Goal: Information Seeking & Learning: Learn about a topic

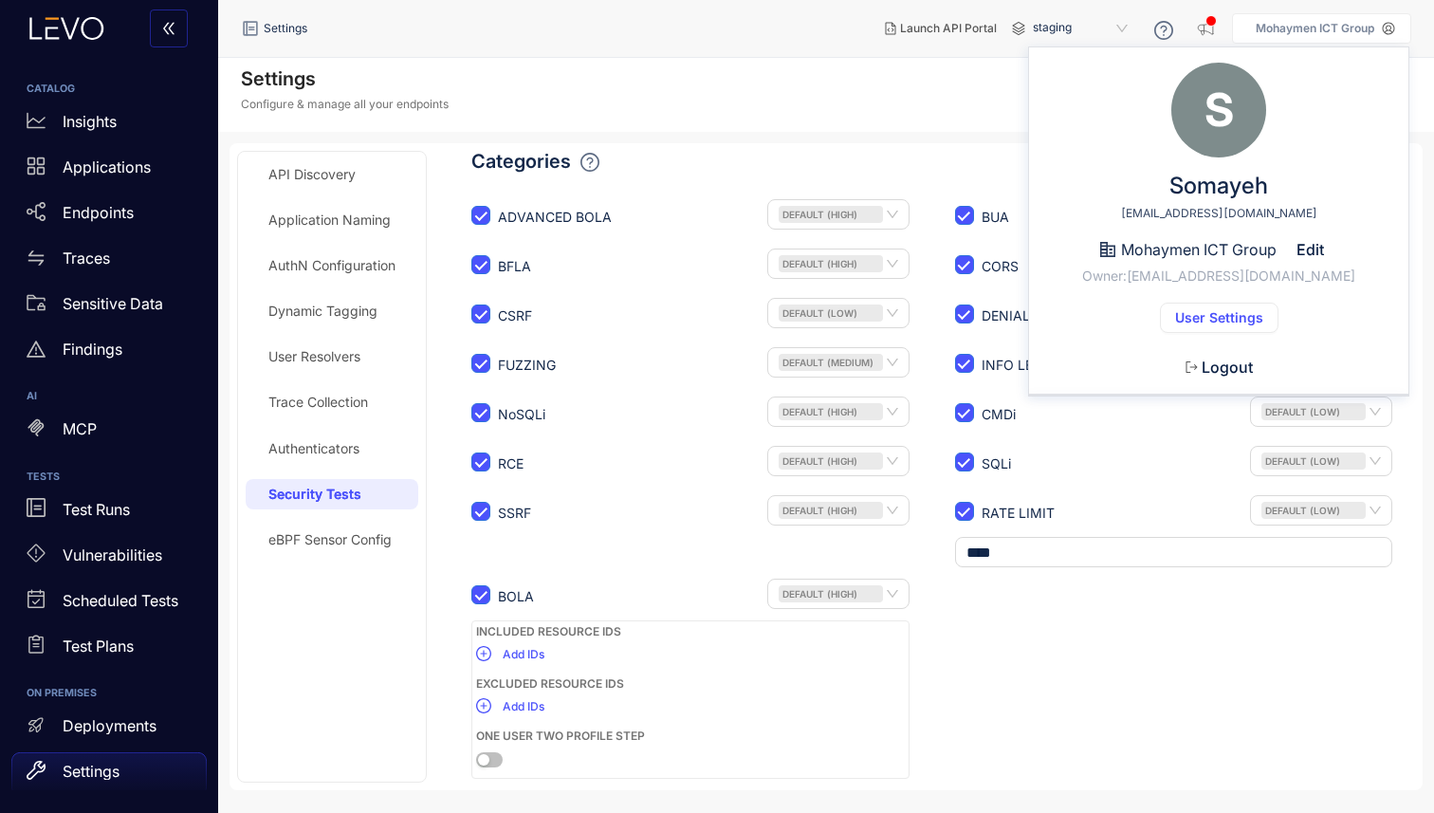
scroll to position [167, 0]
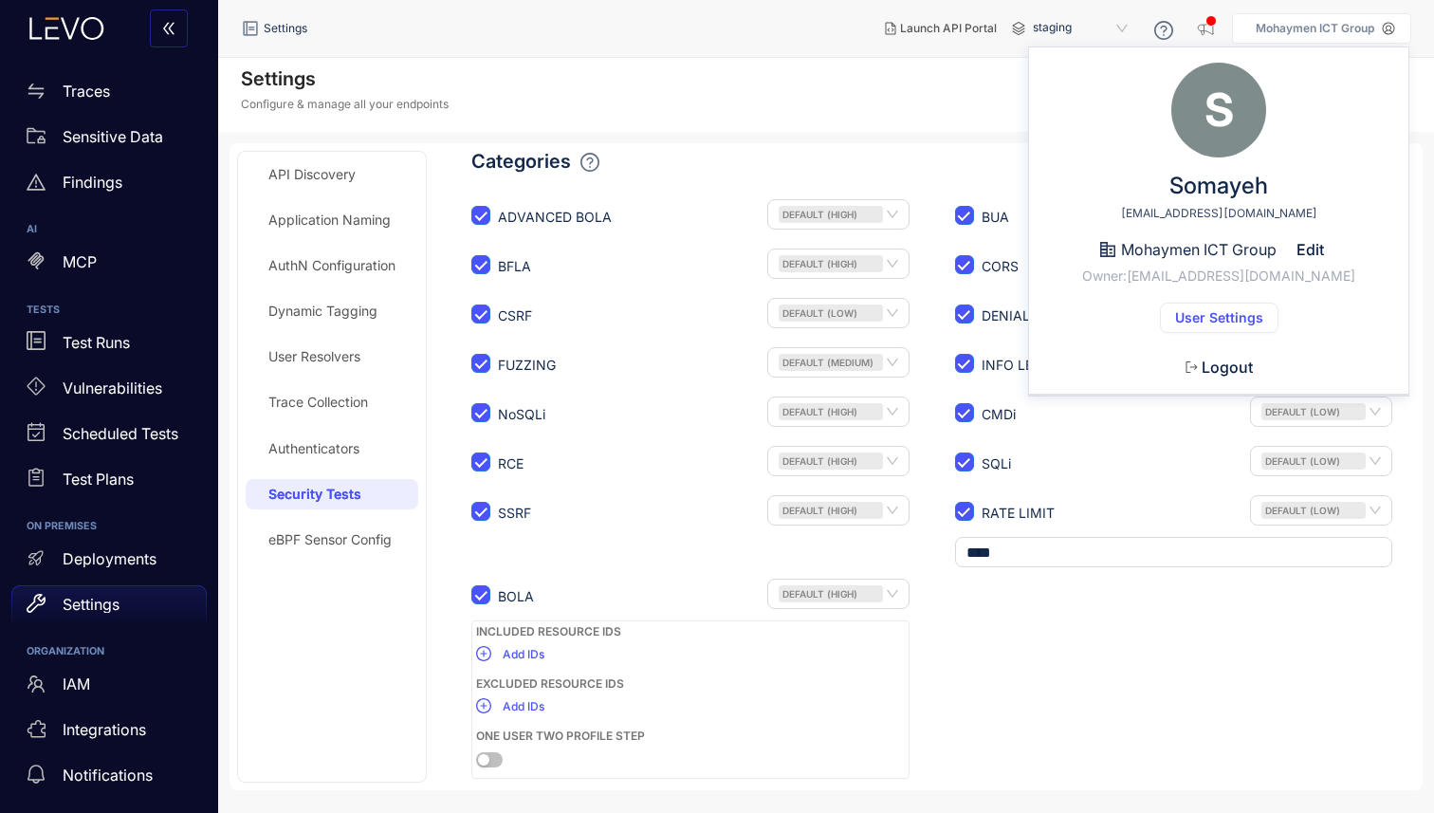
click at [1211, 367] on span "Logout" at bounding box center [1227, 366] width 51 height 17
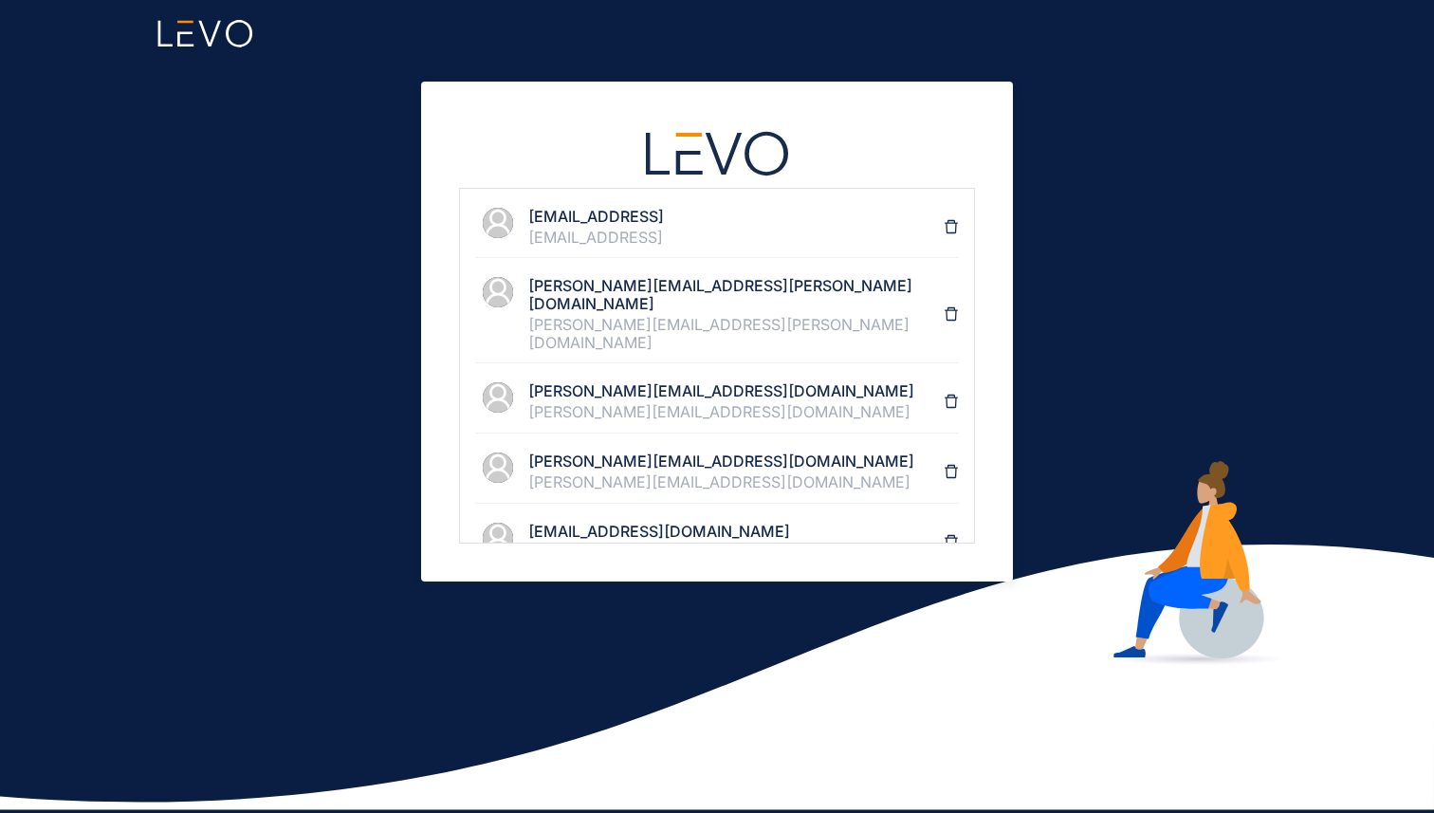
click at [618, 209] on h4 "[EMAIL_ADDRESS]" at bounding box center [735, 216] width 415 height 17
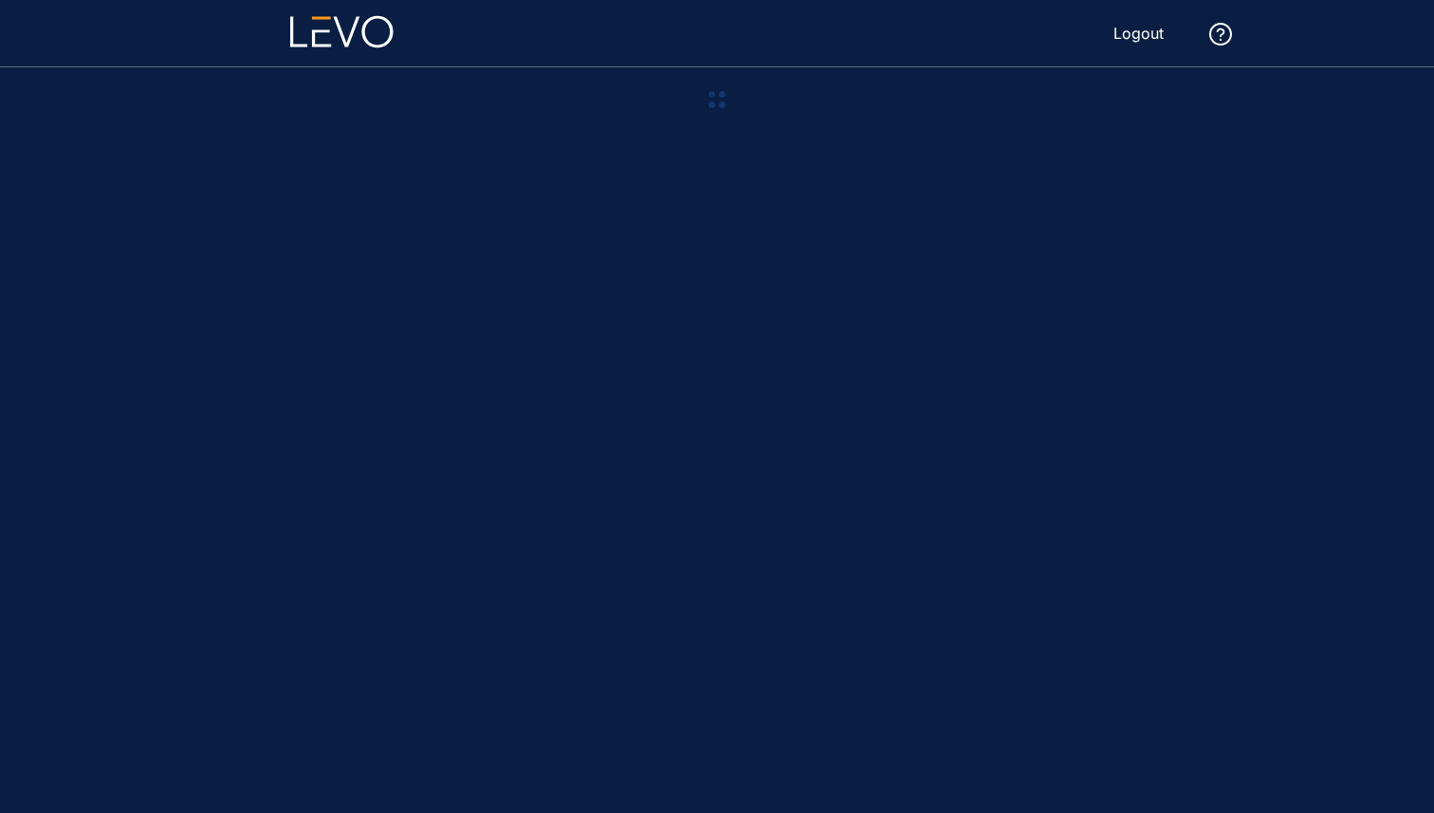
click at [1142, 25] on span "Logout" at bounding box center [1138, 33] width 50 height 17
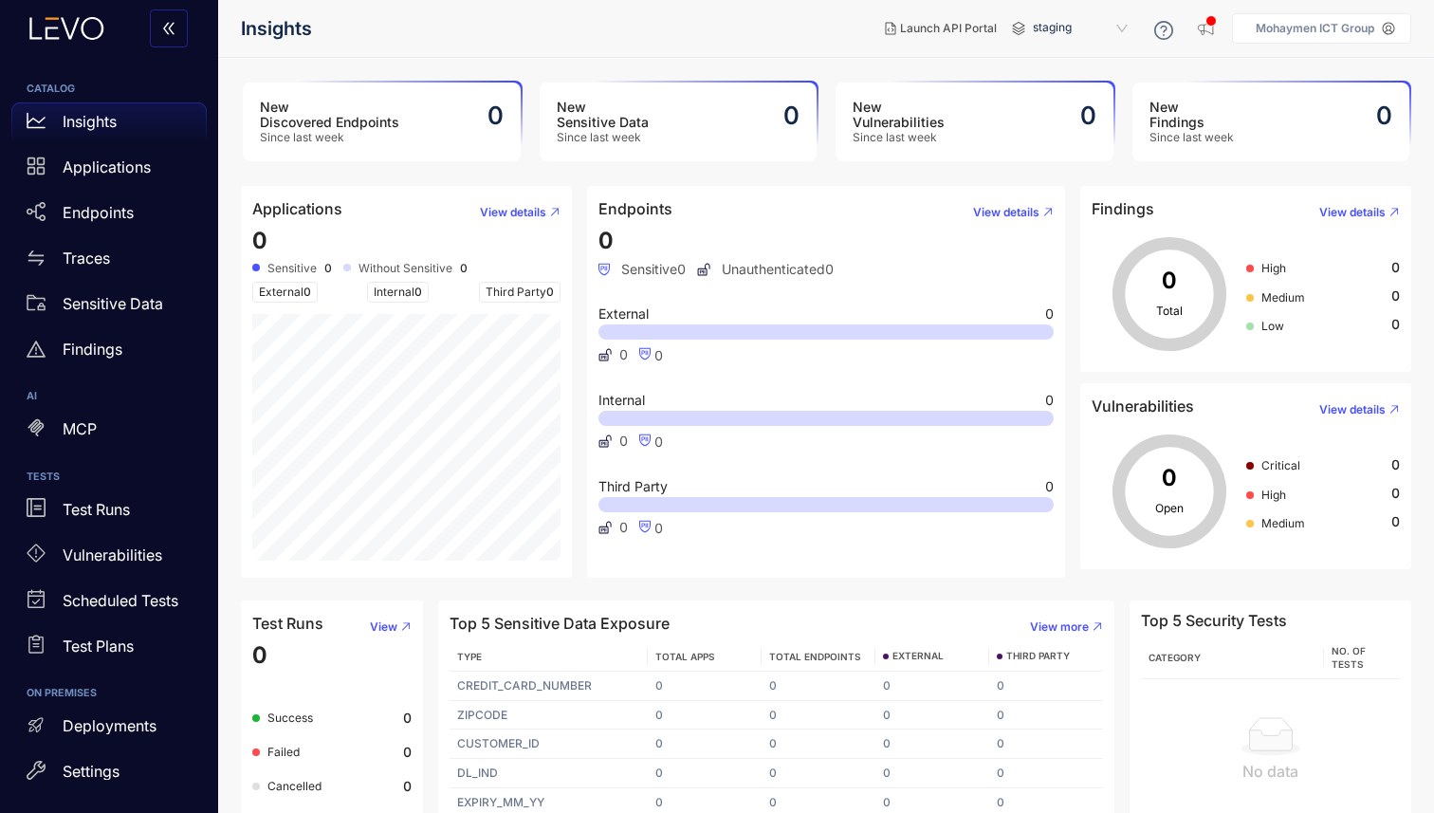
click at [1335, 29] on p "Mohaymen ICT Group" at bounding box center [1315, 28] width 119 height 13
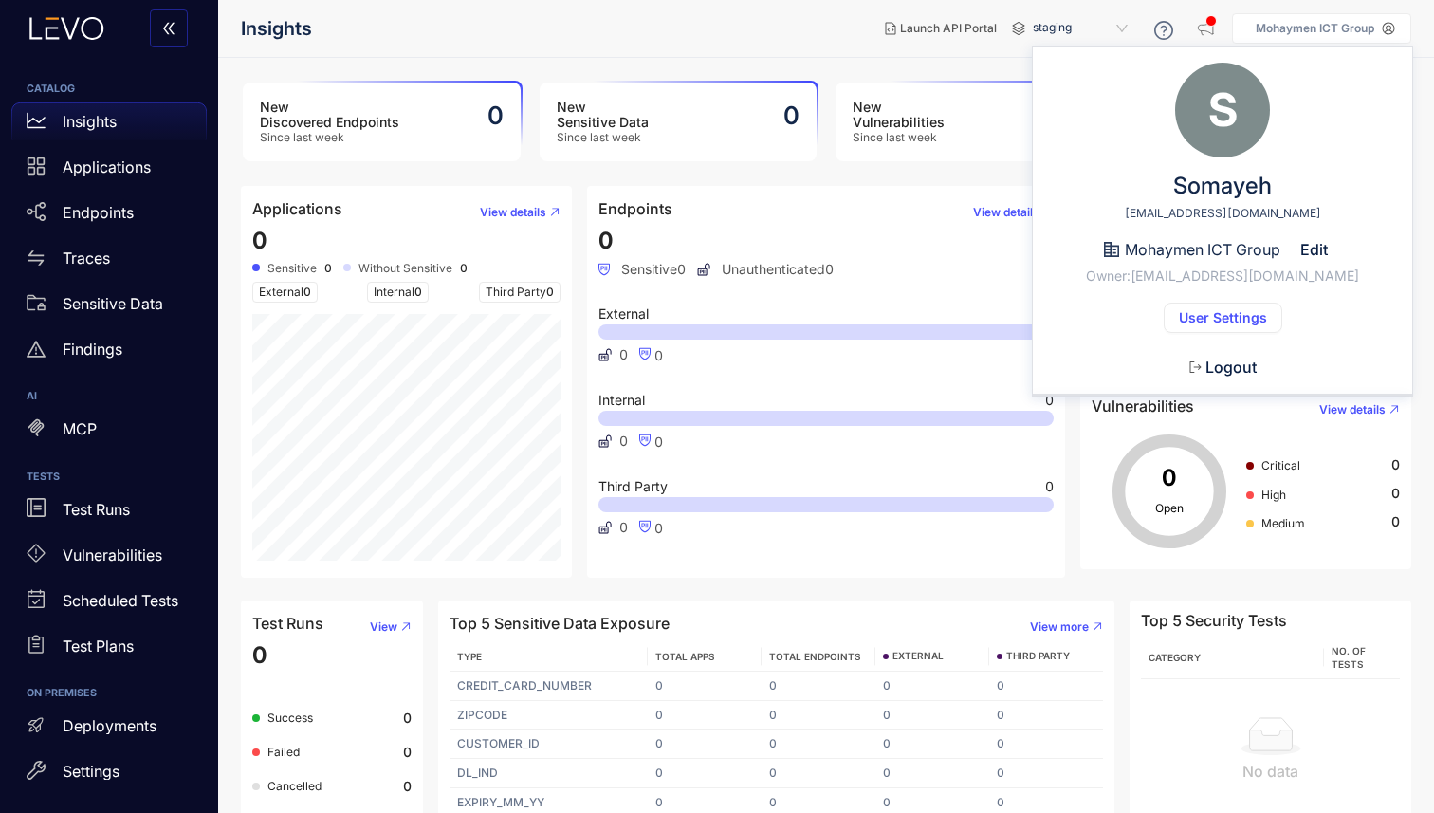
click at [1197, 372] on icon "button" at bounding box center [1195, 366] width 12 height 11
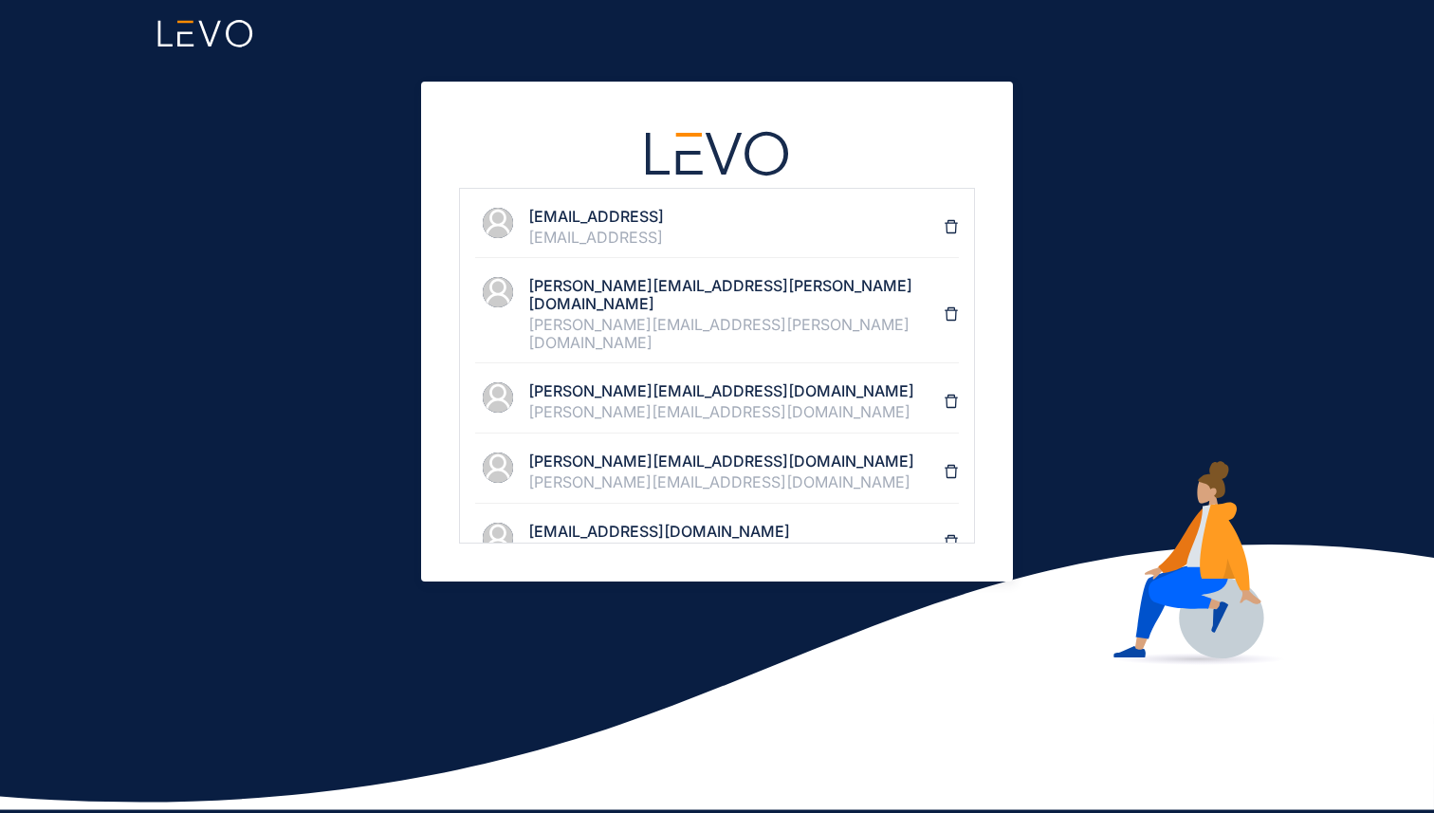
click at [548, 220] on h4 "[EMAIL_ADDRESS]" at bounding box center [735, 216] width 415 height 17
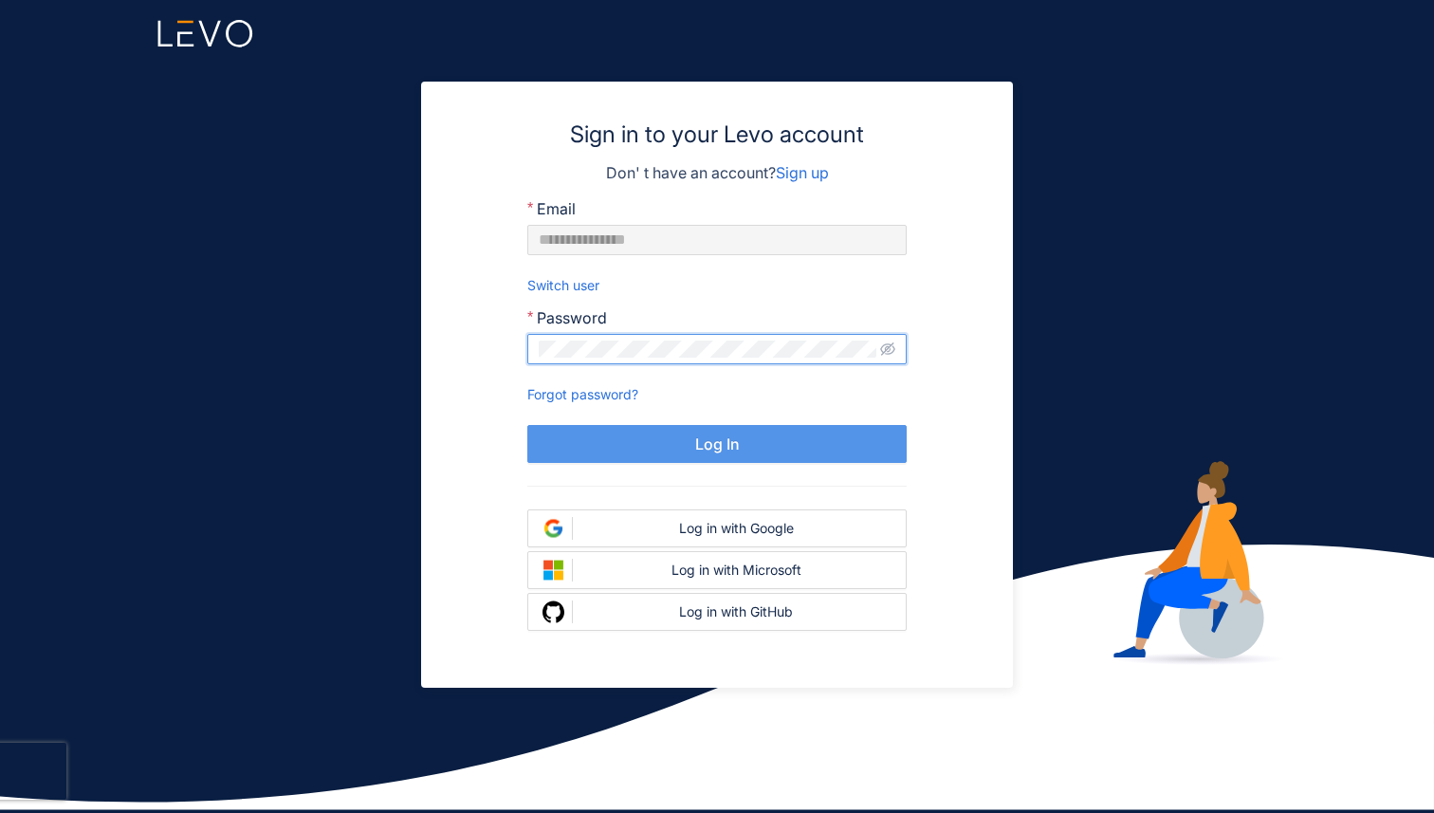
click at [724, 448] on span "Log In" at bounding box center [717, 443] width 45 height 17
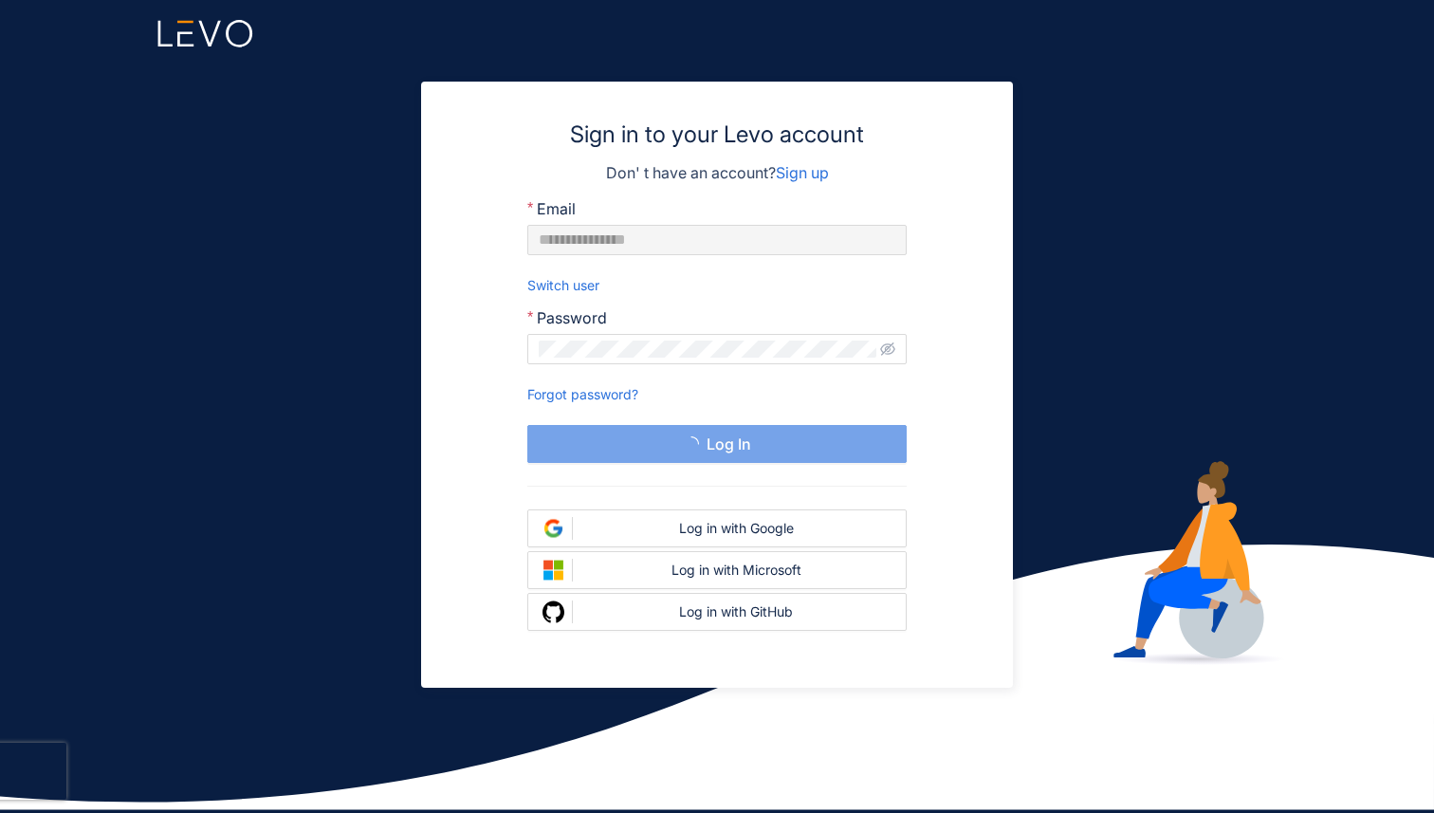
click at [1059, 442] on div "**********" at bounding box center [717, 406] width 1434 height 813
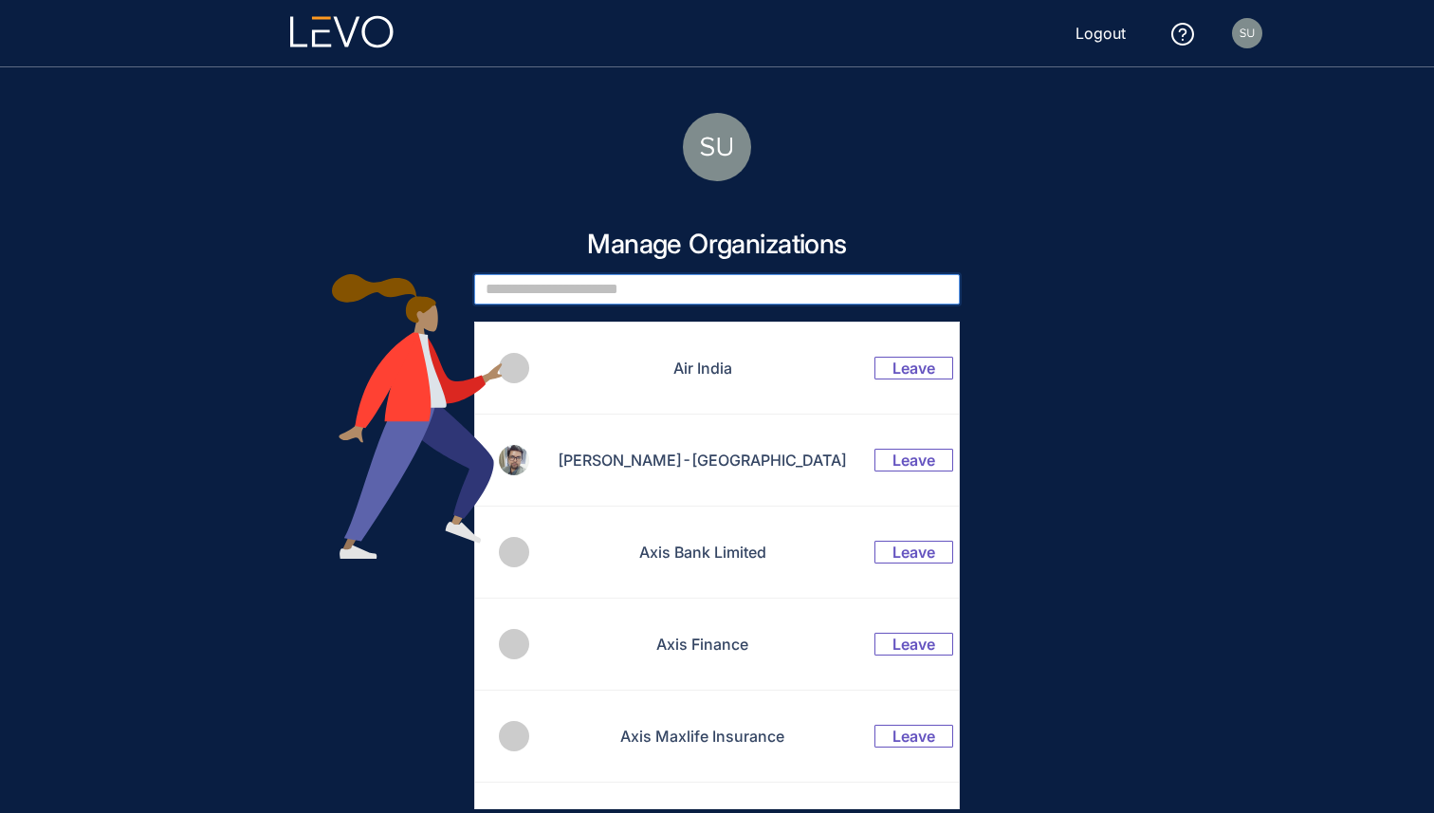
click at [775, 301] on input "text" at bounding box center [717, 289] width 486 height 30
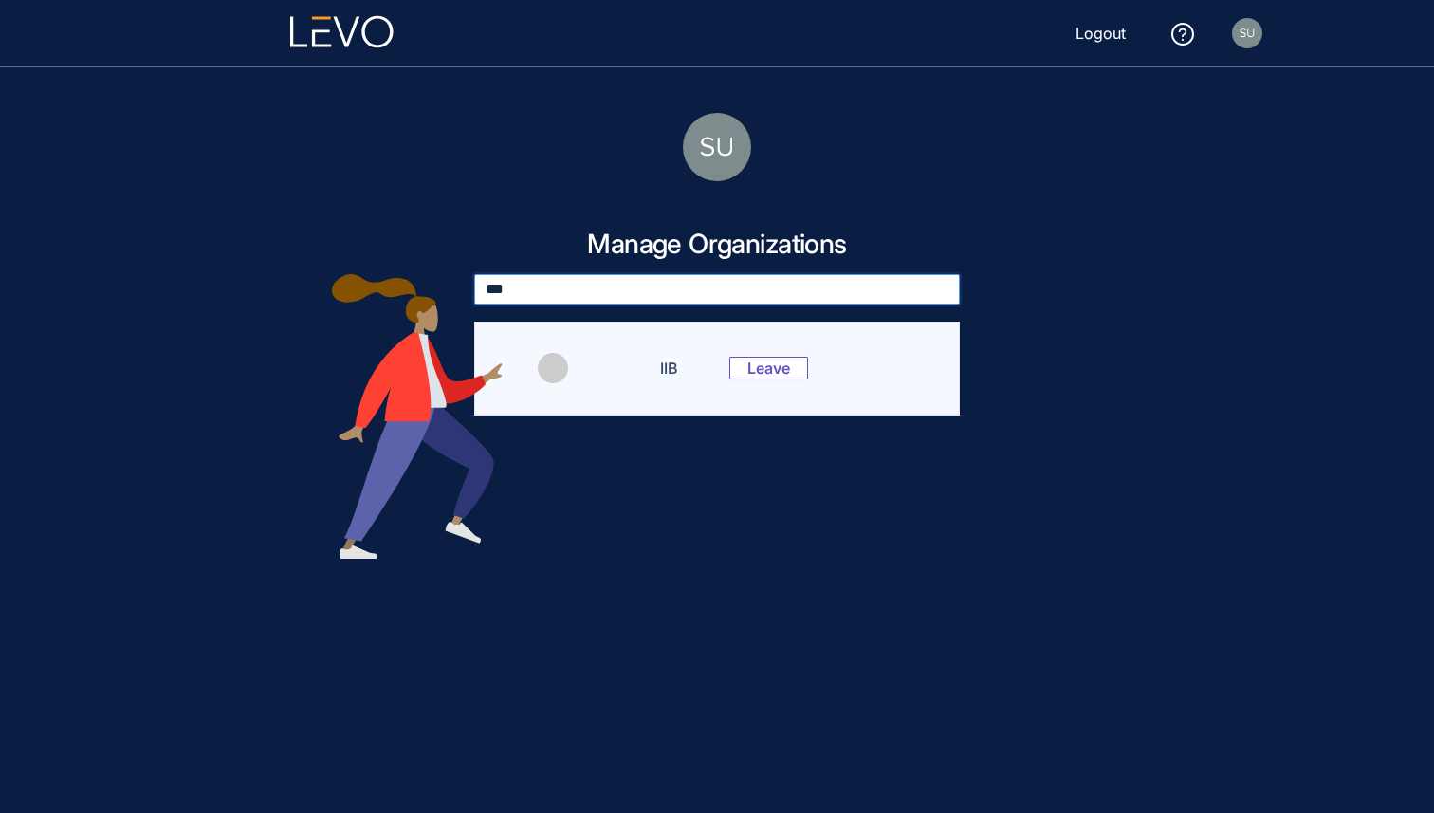
type input "***"
click at [621, 370] on td "IIB" at bounding box center [656, 368] width 99 height 92
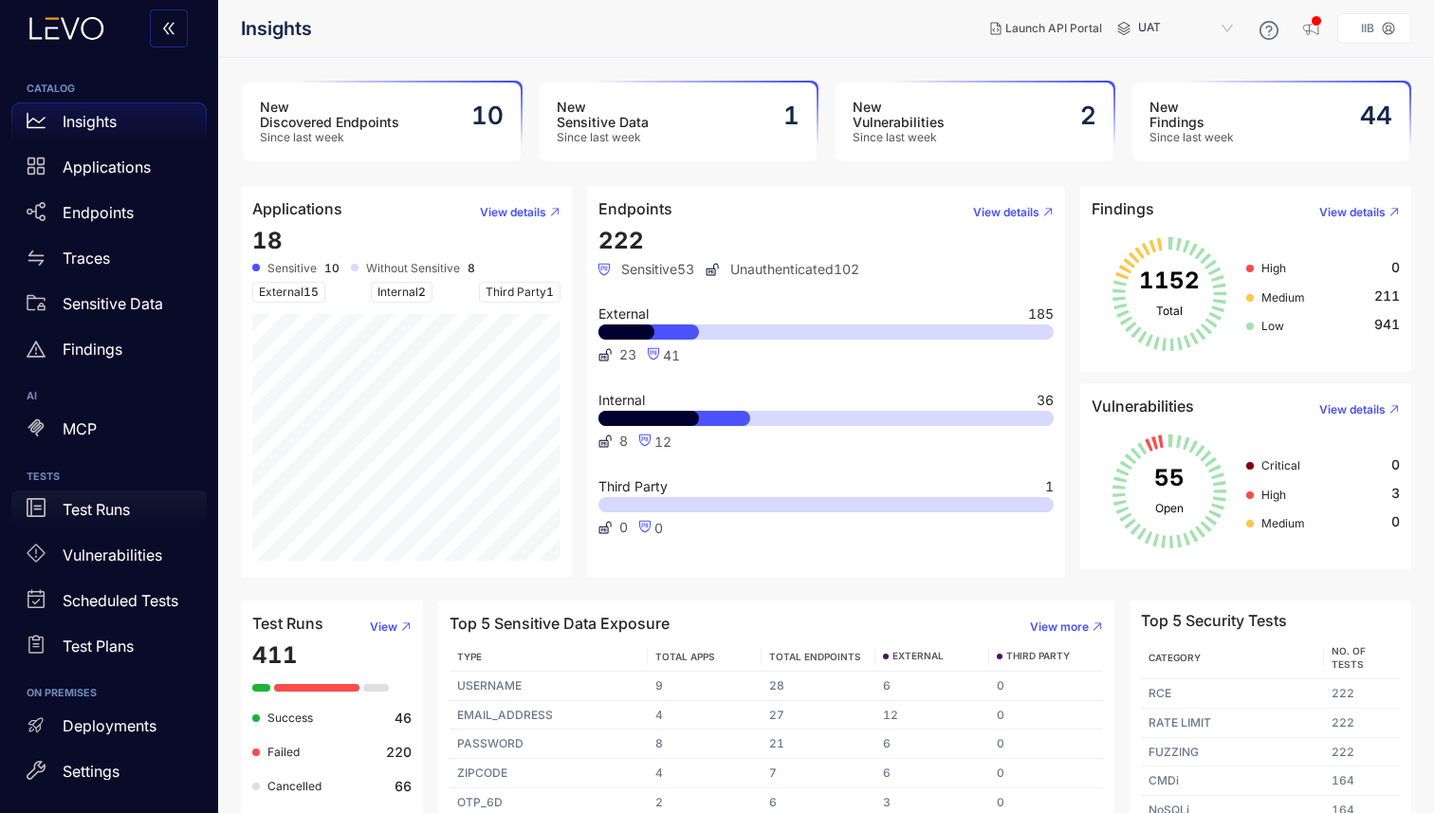
click at [106, 513] on p "Test Runs" at bounding box center [96, 509] width 67 height 17
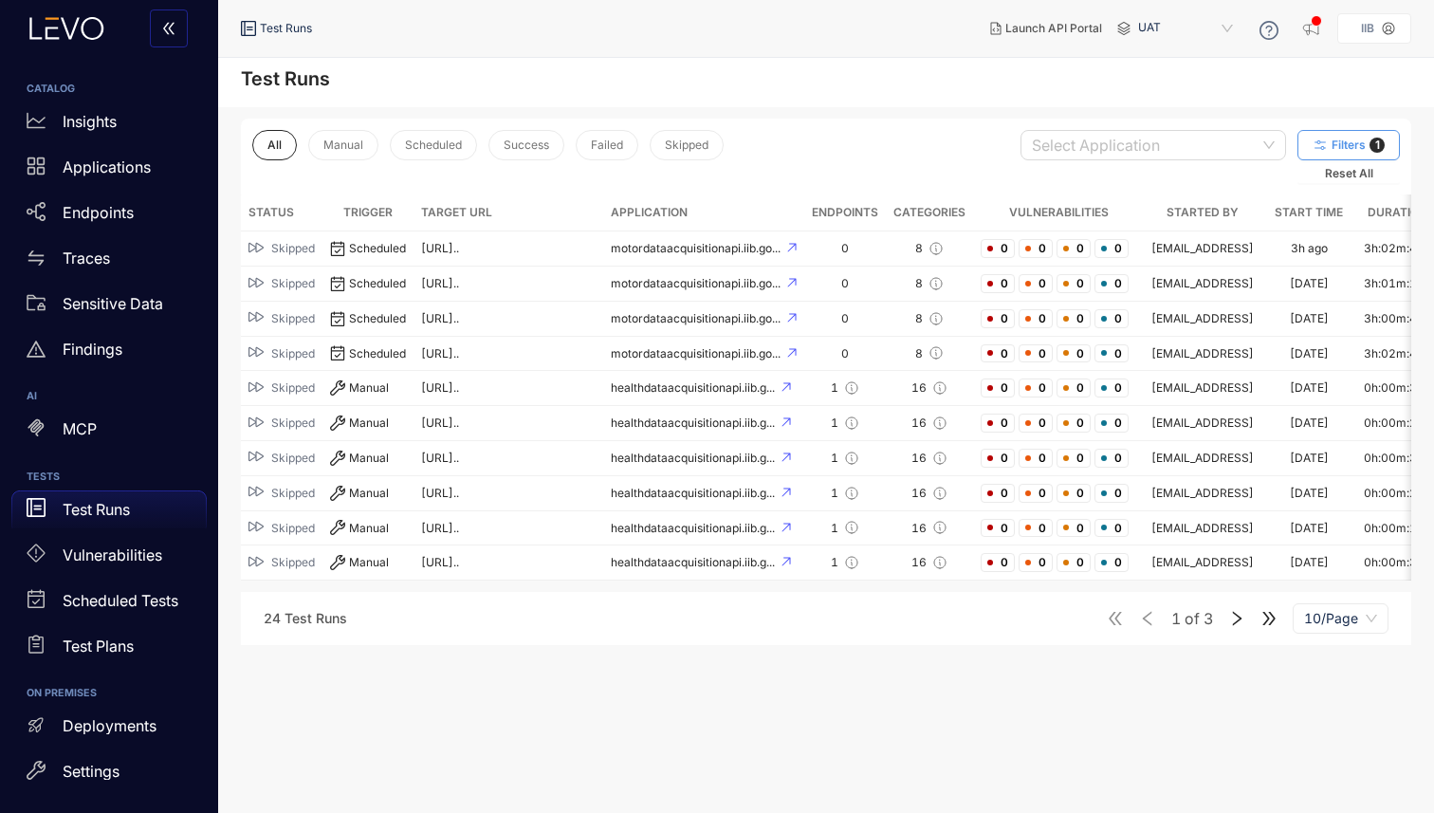
click at [1351, 138] on span "Filters" at bounding box center [1348, 144] width 34 height 13
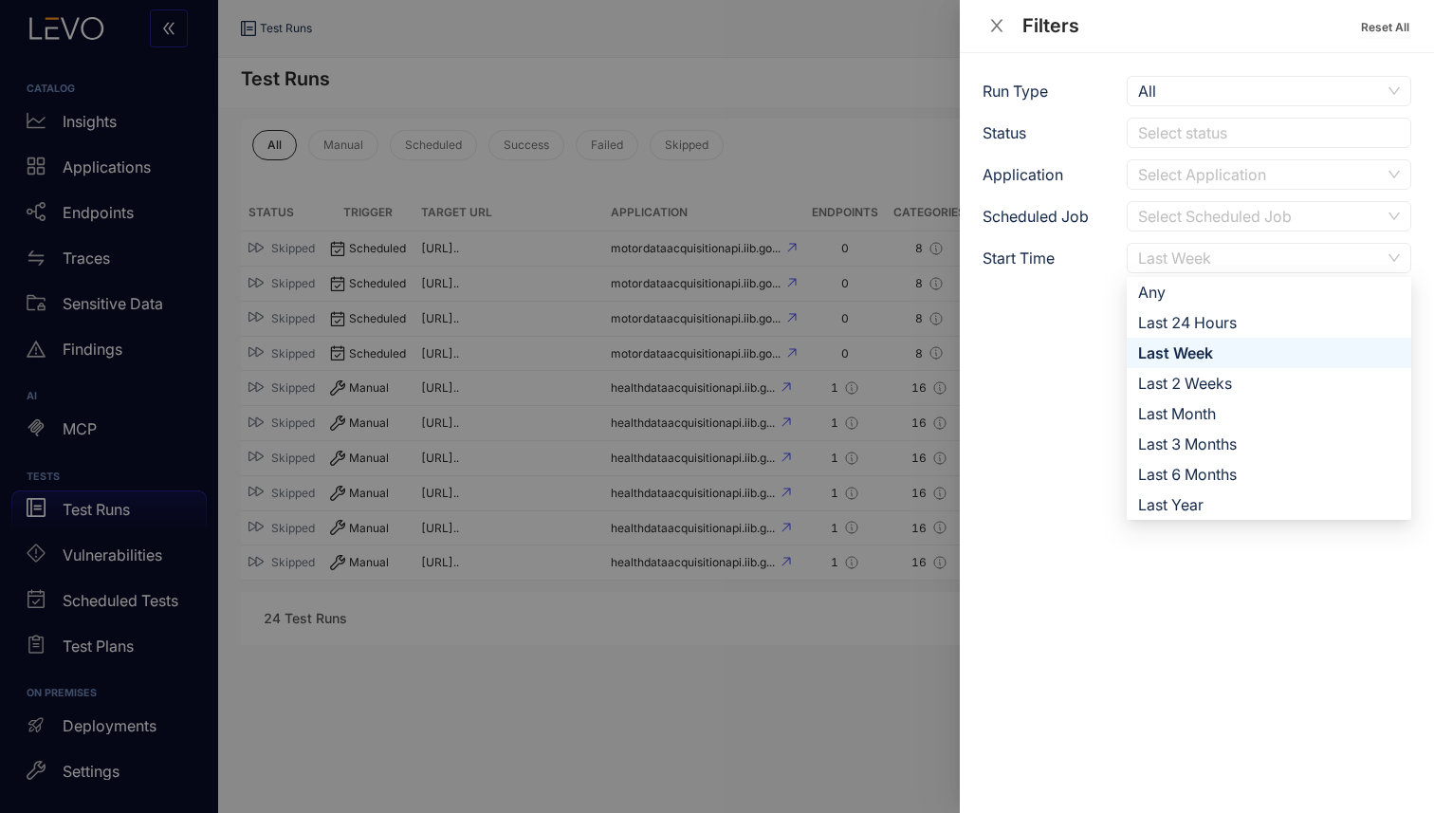
click at [1207, 270] on div "Last Week" at bounding box center [1259, 258] width 243 height 28
click at [1214, 406] on div "Last Month" at bounding box center [1269, 413] width 262 height 21
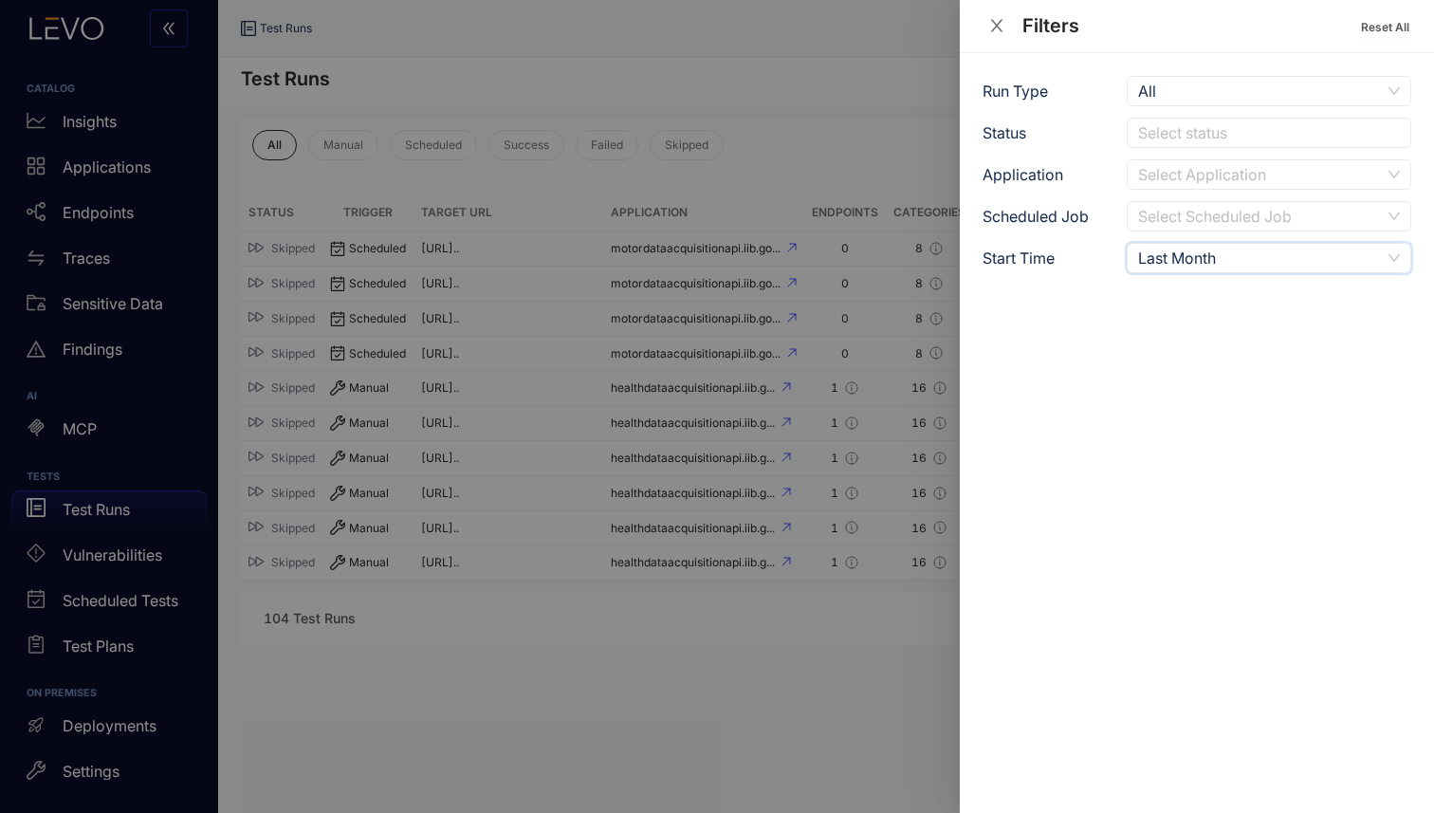
click at [994, 28] on icon "close" at bounding box center [996, 25] width 17 height 17
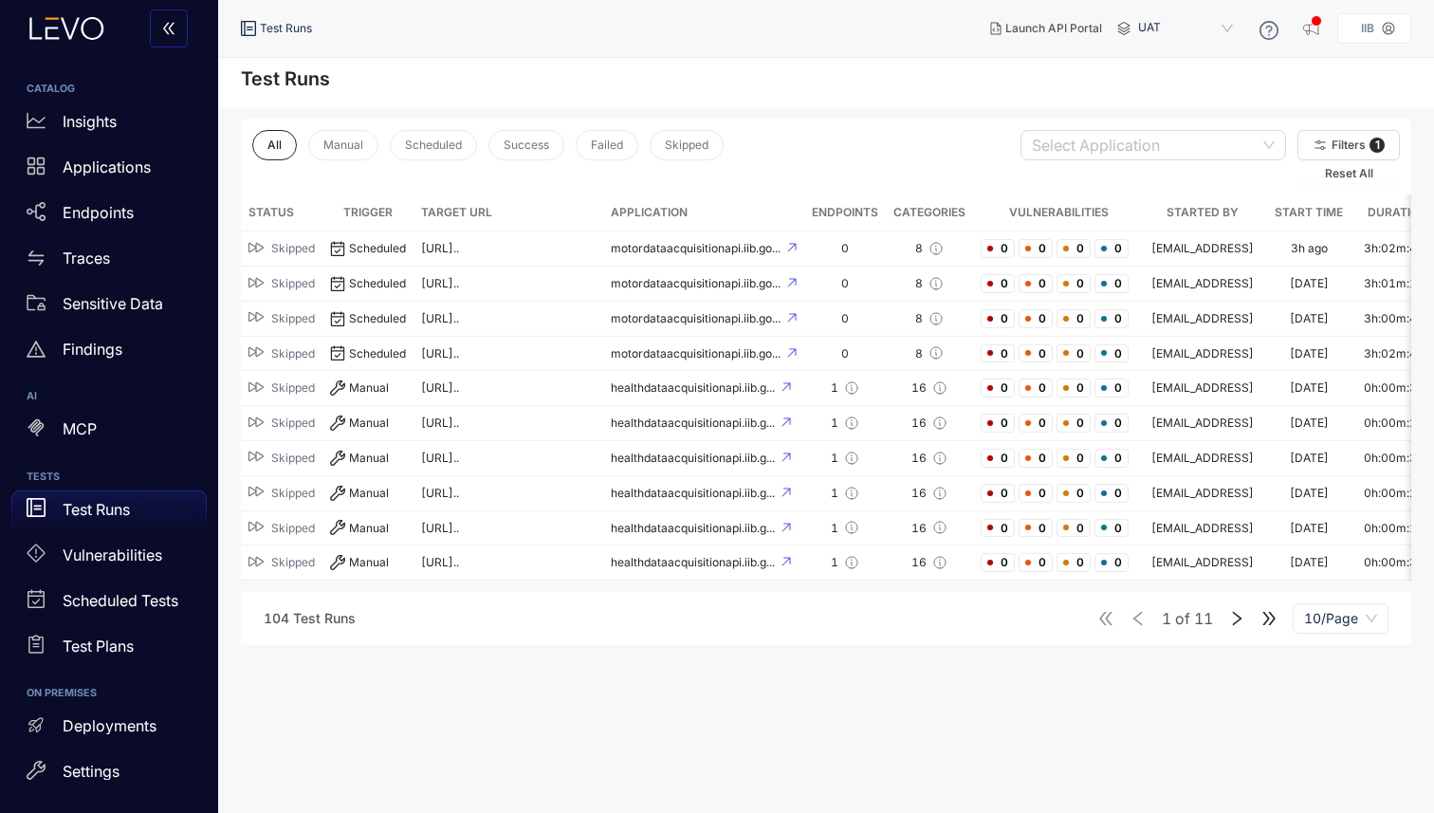
click at [1263, 615] on icon "double-right" at bounding box center [1268, 618] width 17 height 17
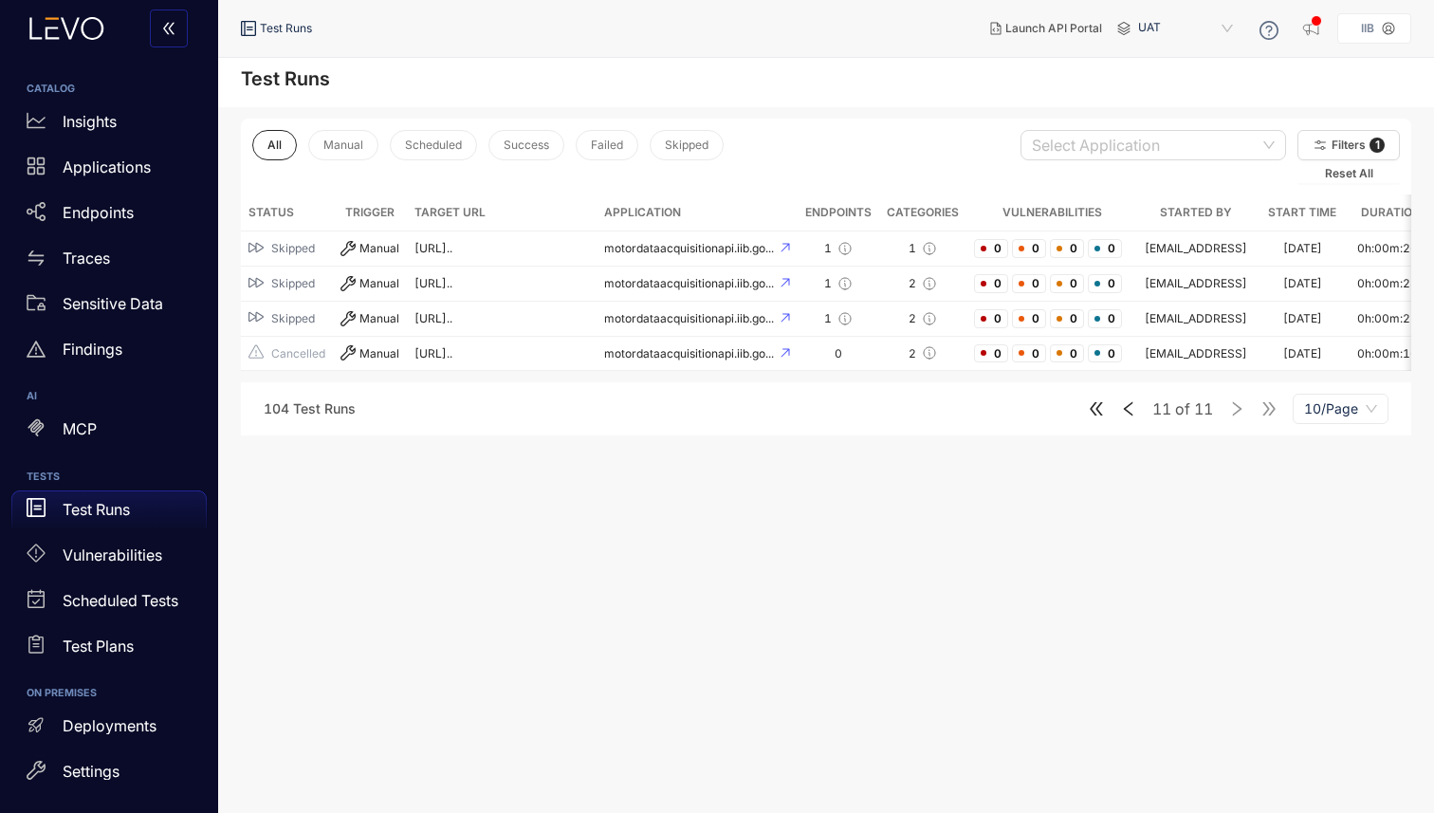
click at [1129, 409] on icon "left" at bounding box center [1128, 409] width 9 height 14
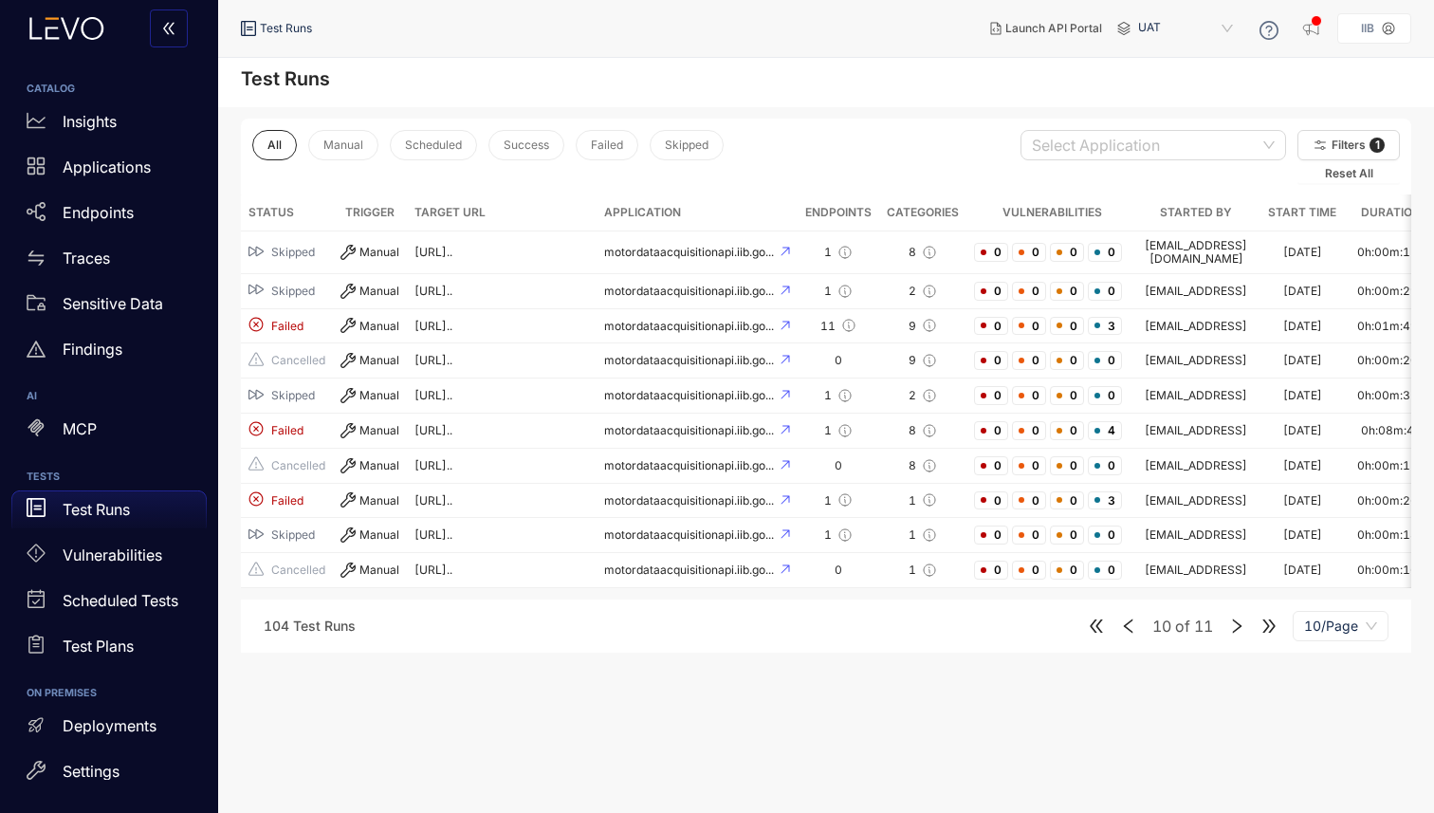
click at [1127, 624] on icon "left" at bounding box center [1128, 625] width 9 height 14
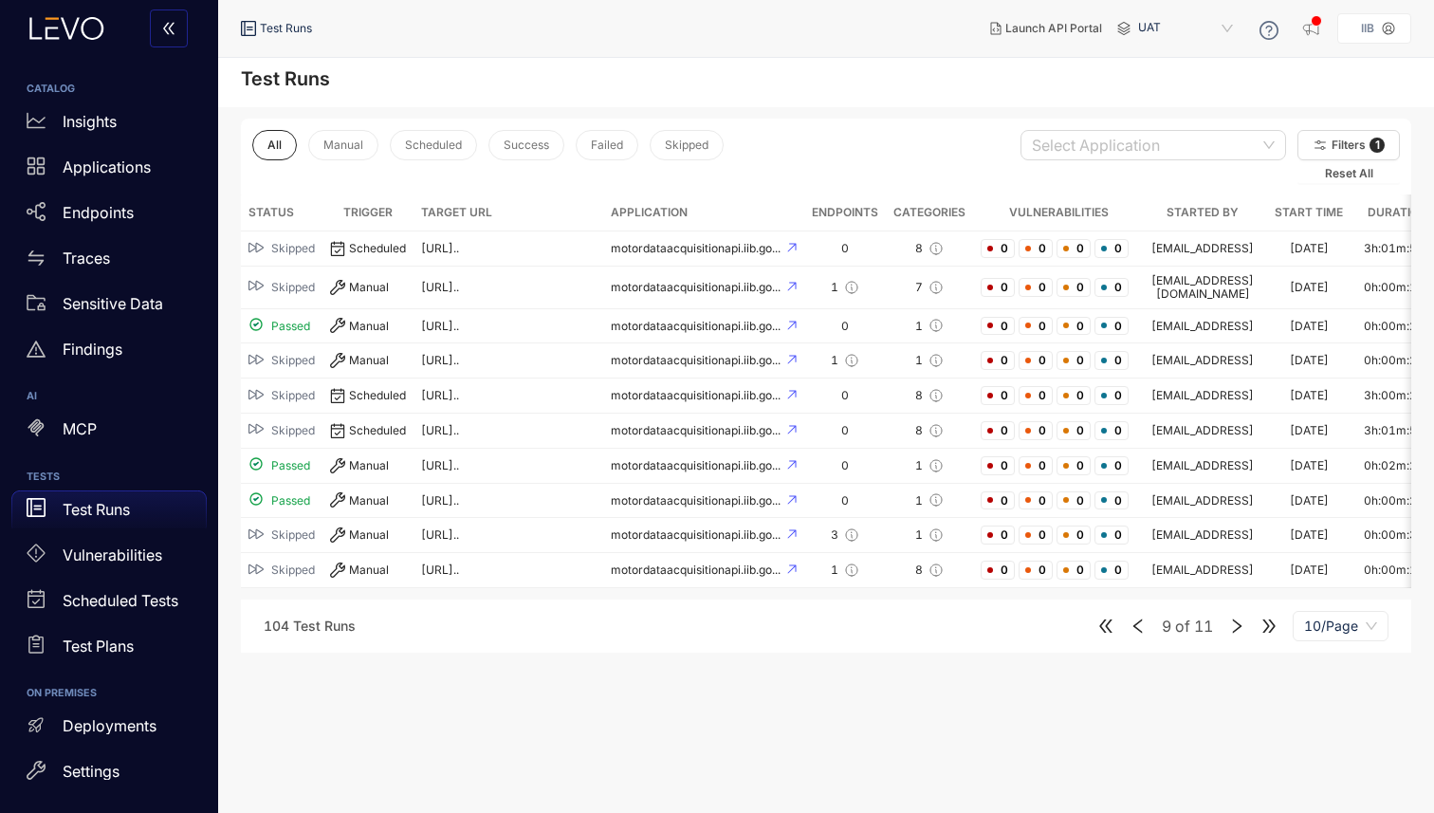
click at [1111, 625] on icon "double-left" at bounding box center [1105, 625] width 17 height 17
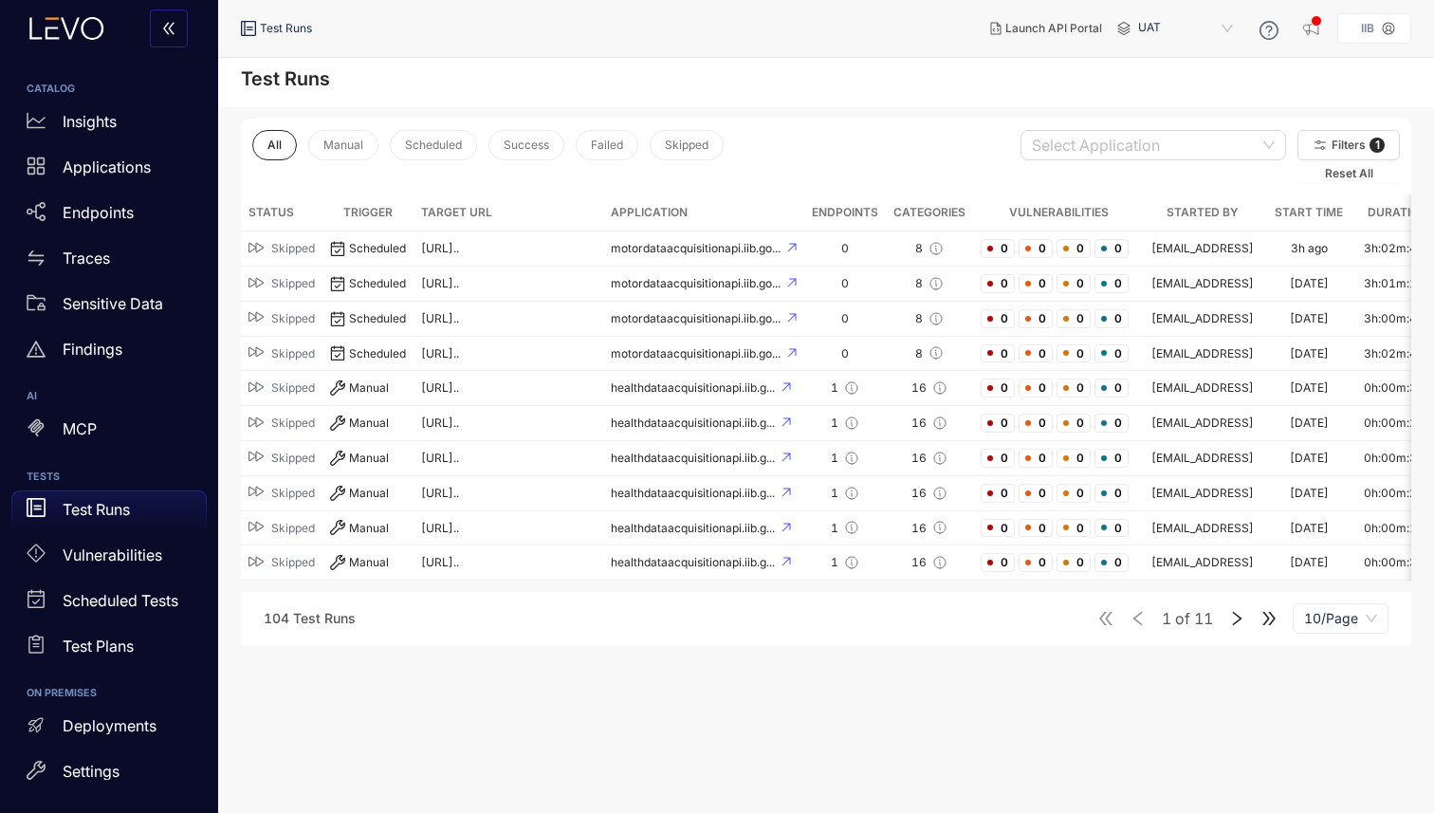
click at [1237, 627] on icon "right" at bounding box center [1236, 618] width 17 height 17
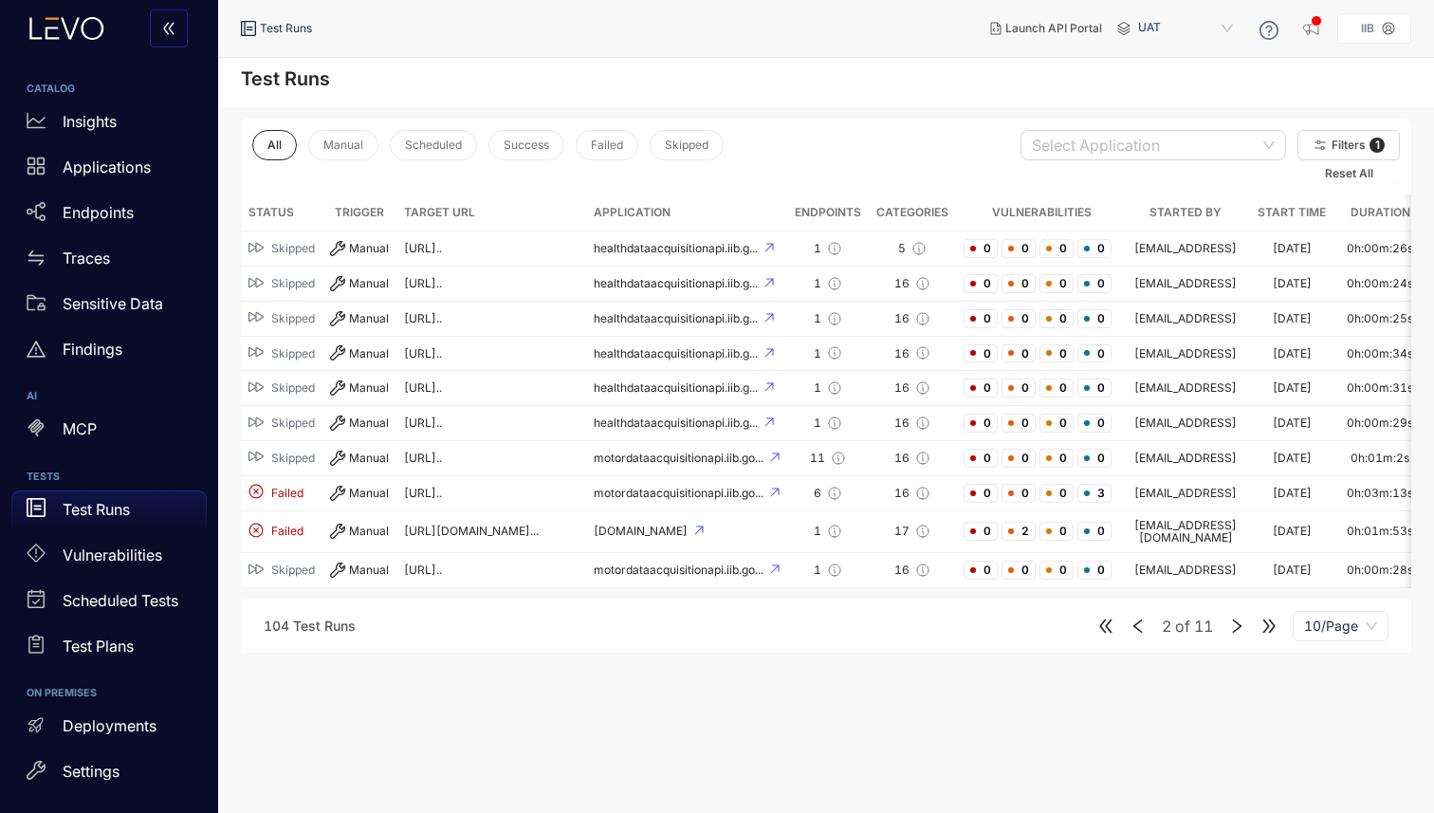
click at [1240, 622] on icon "right" at bounding box center [1236, 625] width 17 height 17
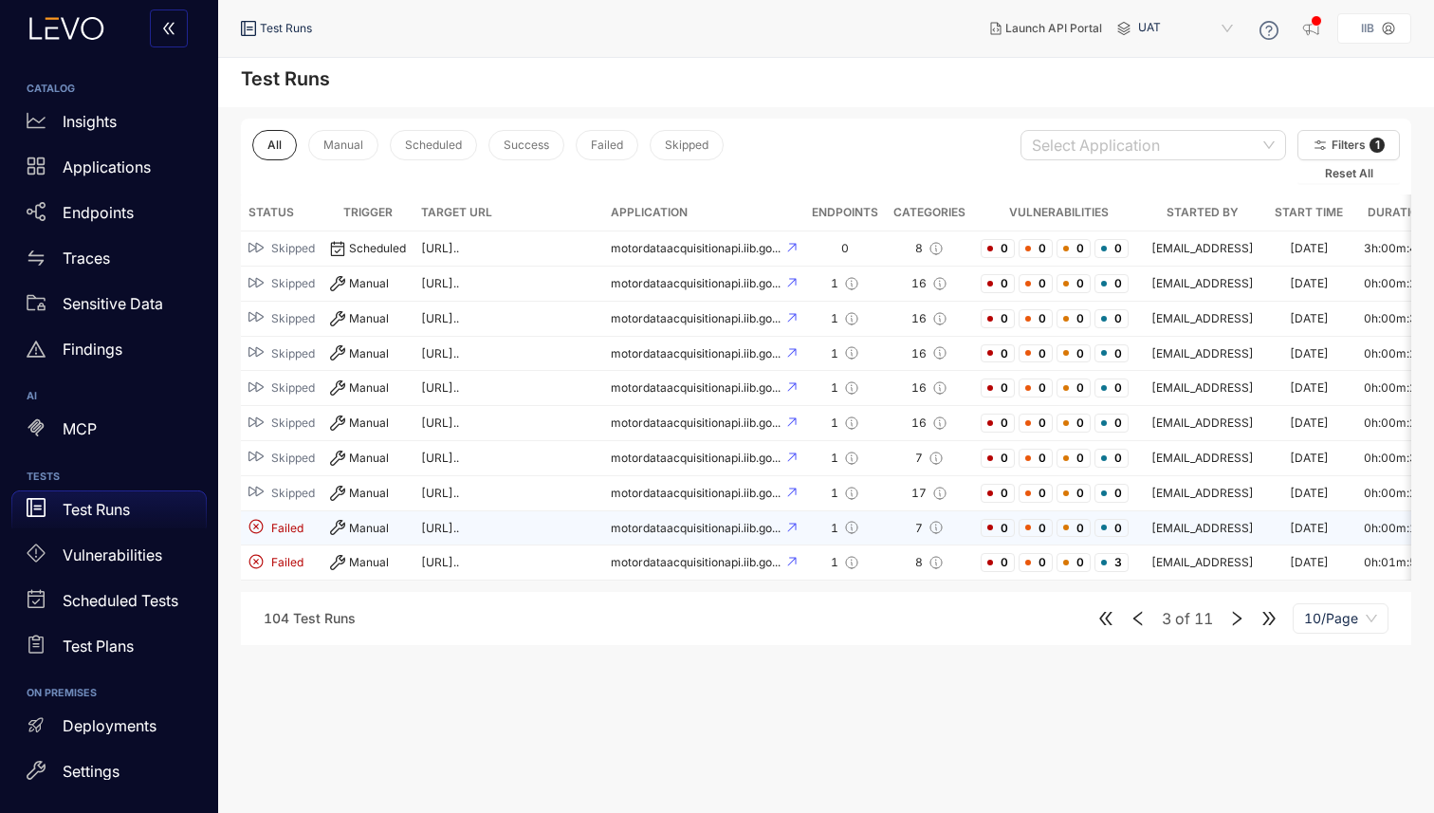
click at [327, 534] on td "Manual" at bounding box center [367, 528] width 91 height 35
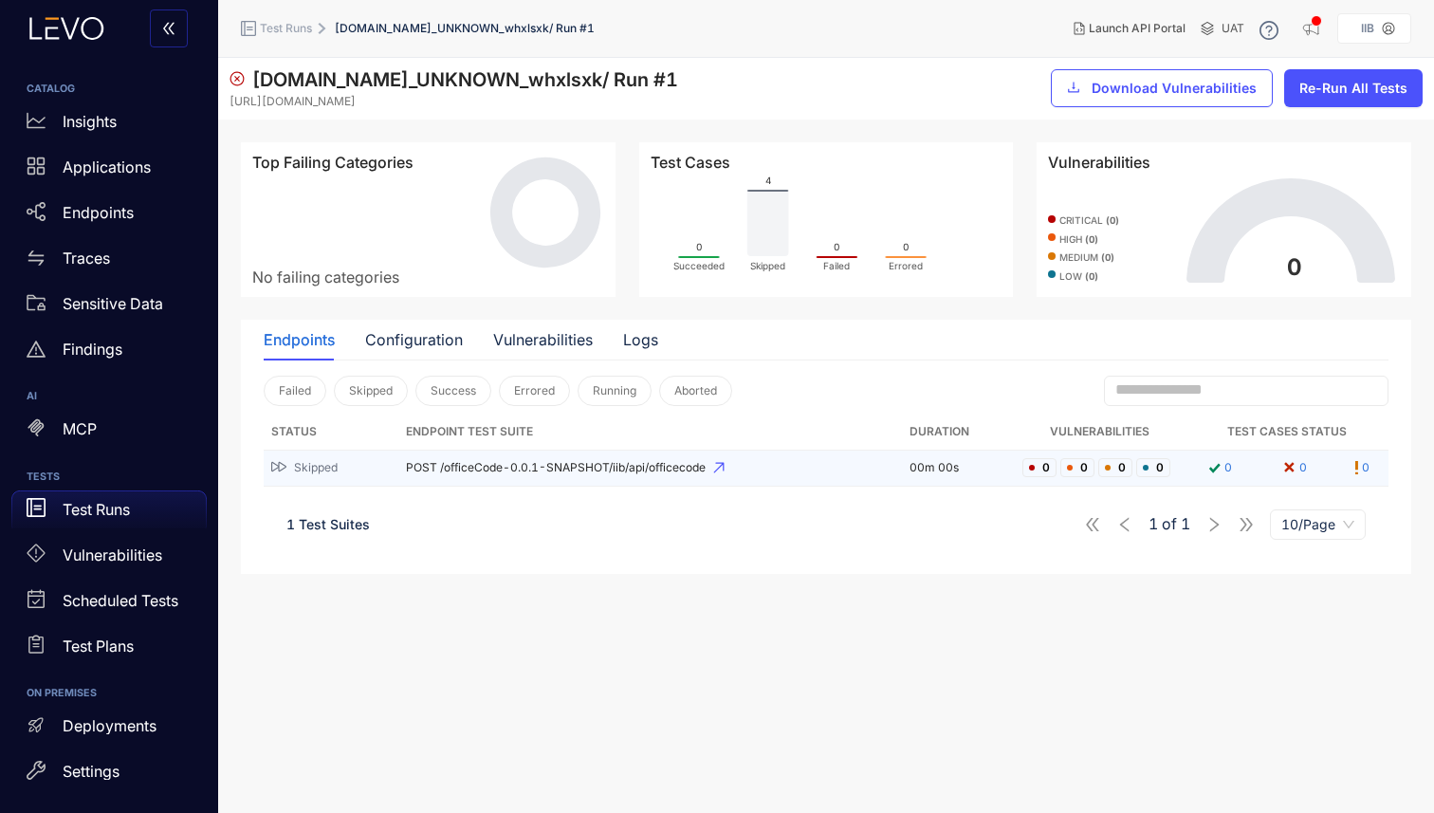
click at [572, 458] on td "POST /officeCode-0.0.1-SNAPSHOT/iib/api/officecode" at bounding box center [650, 468] width 504 height 36
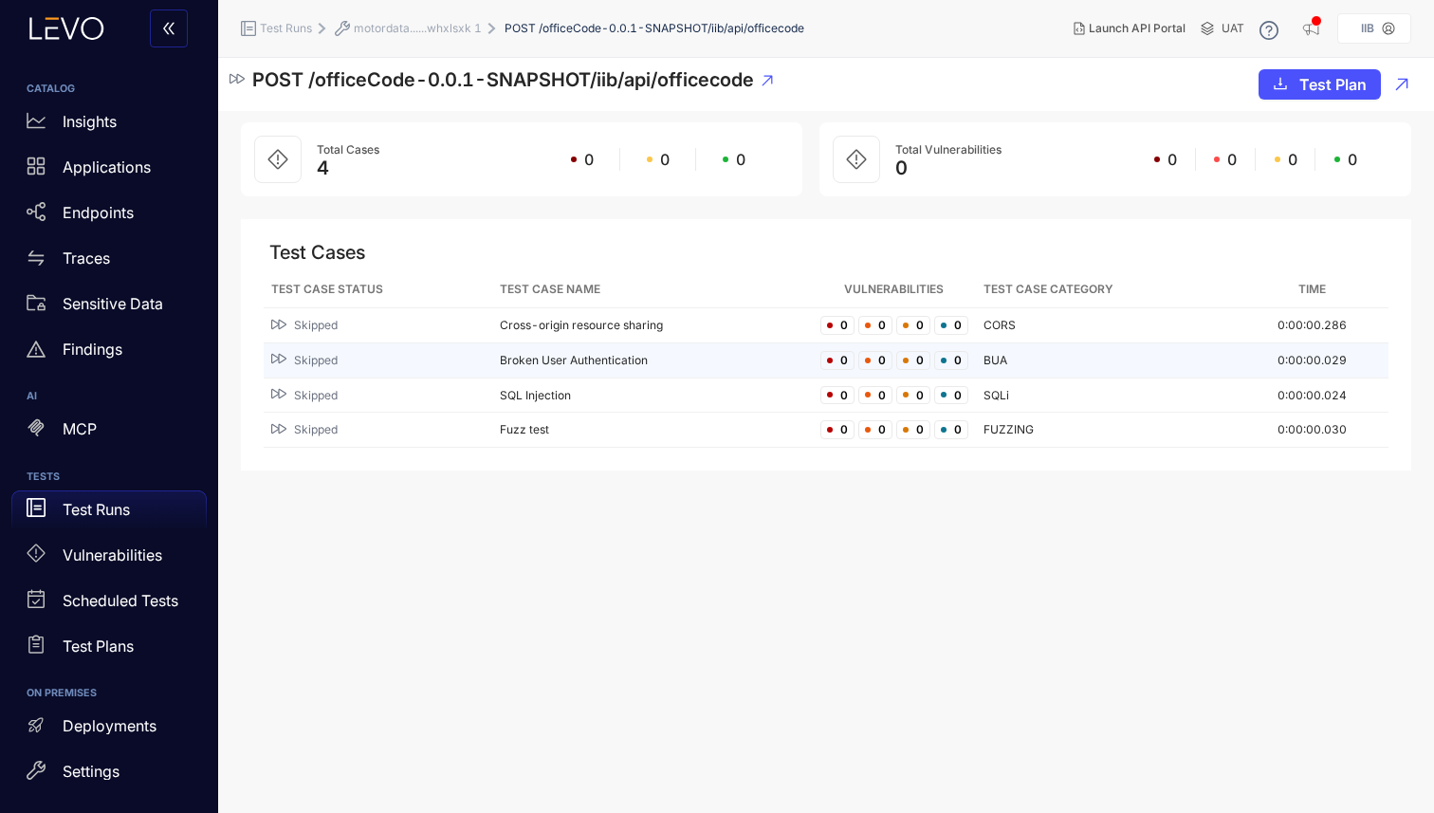
click at [533, 366] on td "Broken User Authentication" at bounding box center [652, 360] width 321 height 35
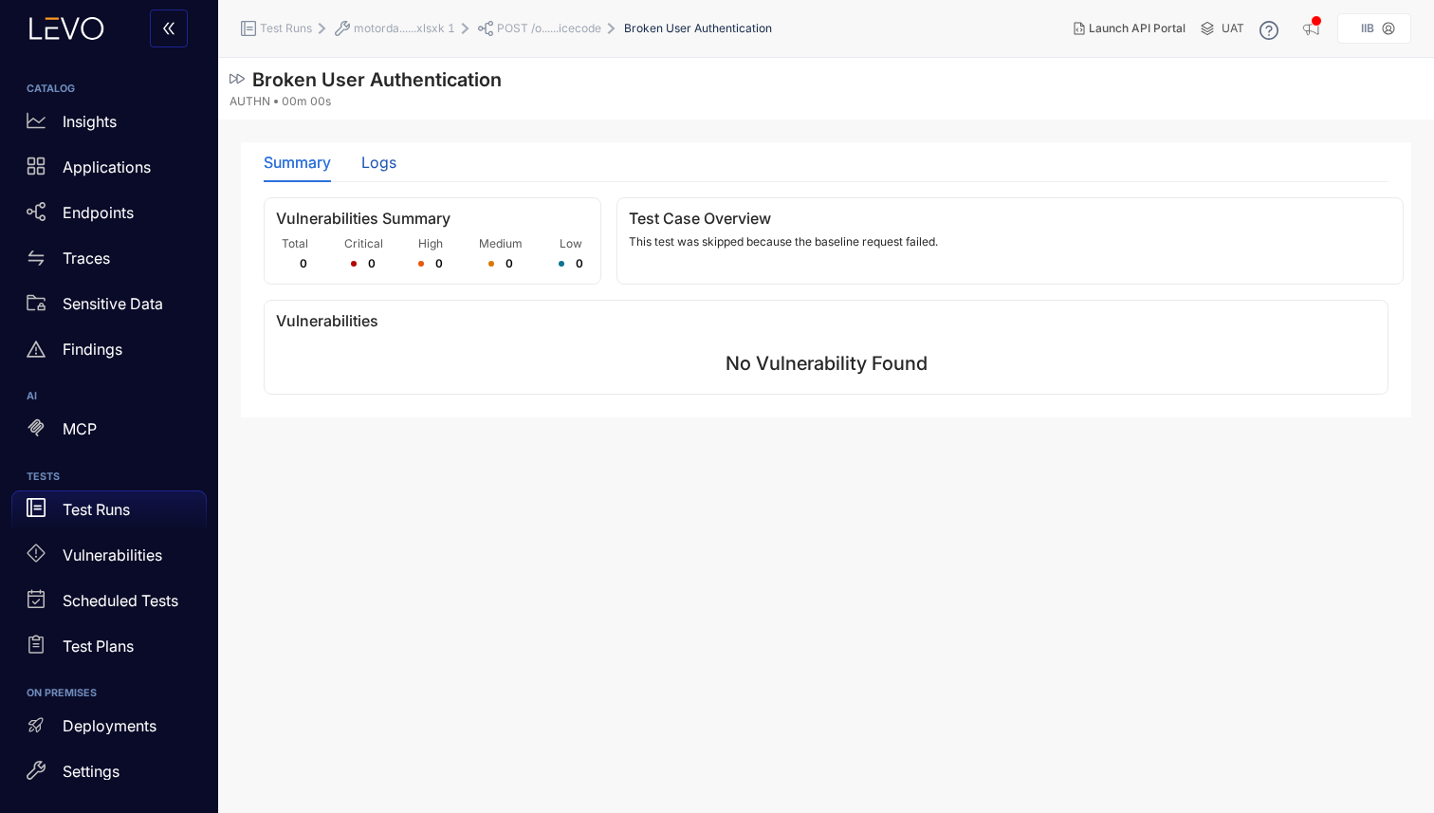
click at [367, 158] on div "Logs" at bounding box center [378, 162] width 35 height 17
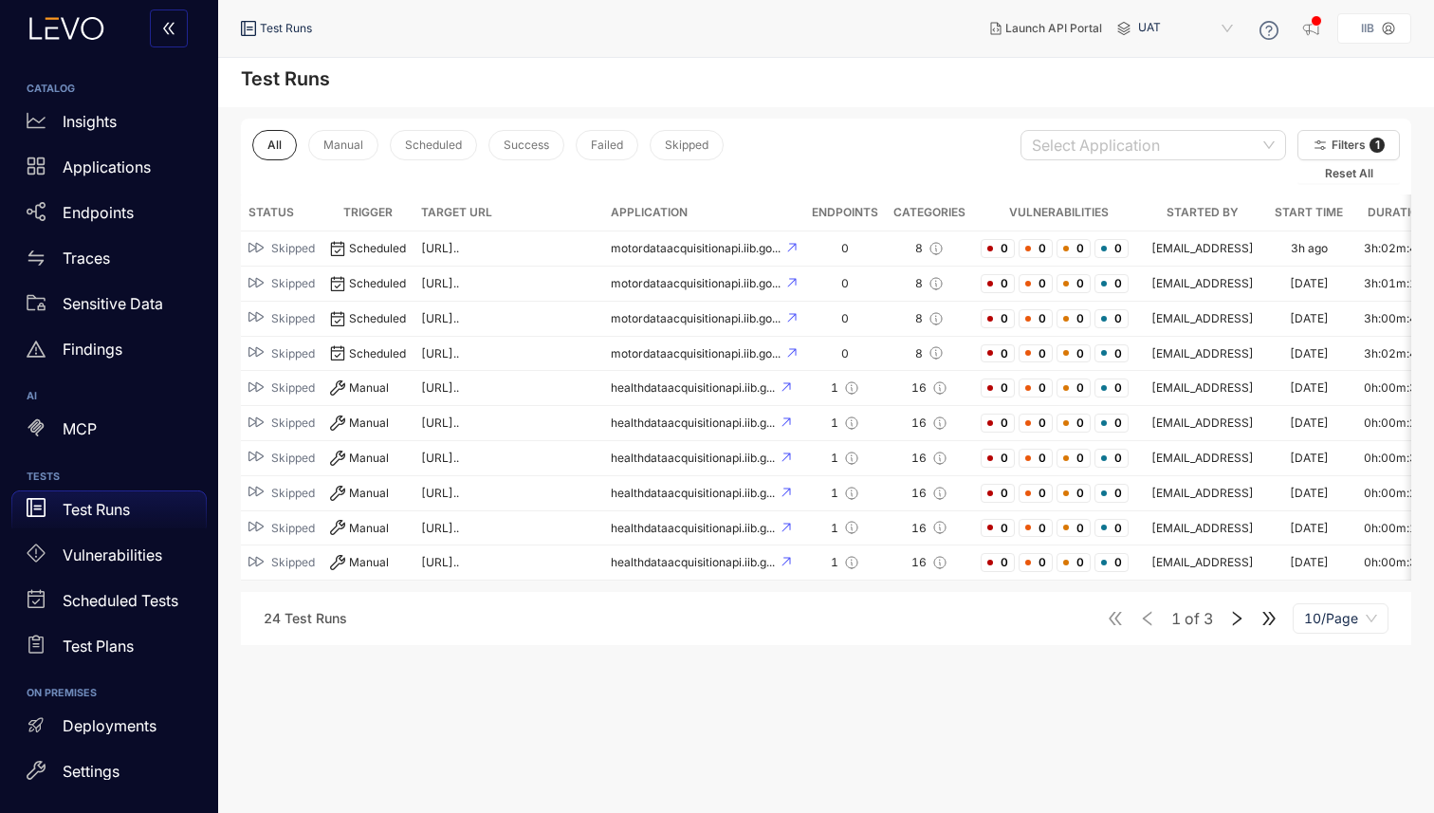
click at [1237, 627] on icon "right" at bounding box center [1236, 618] width 17 height 17
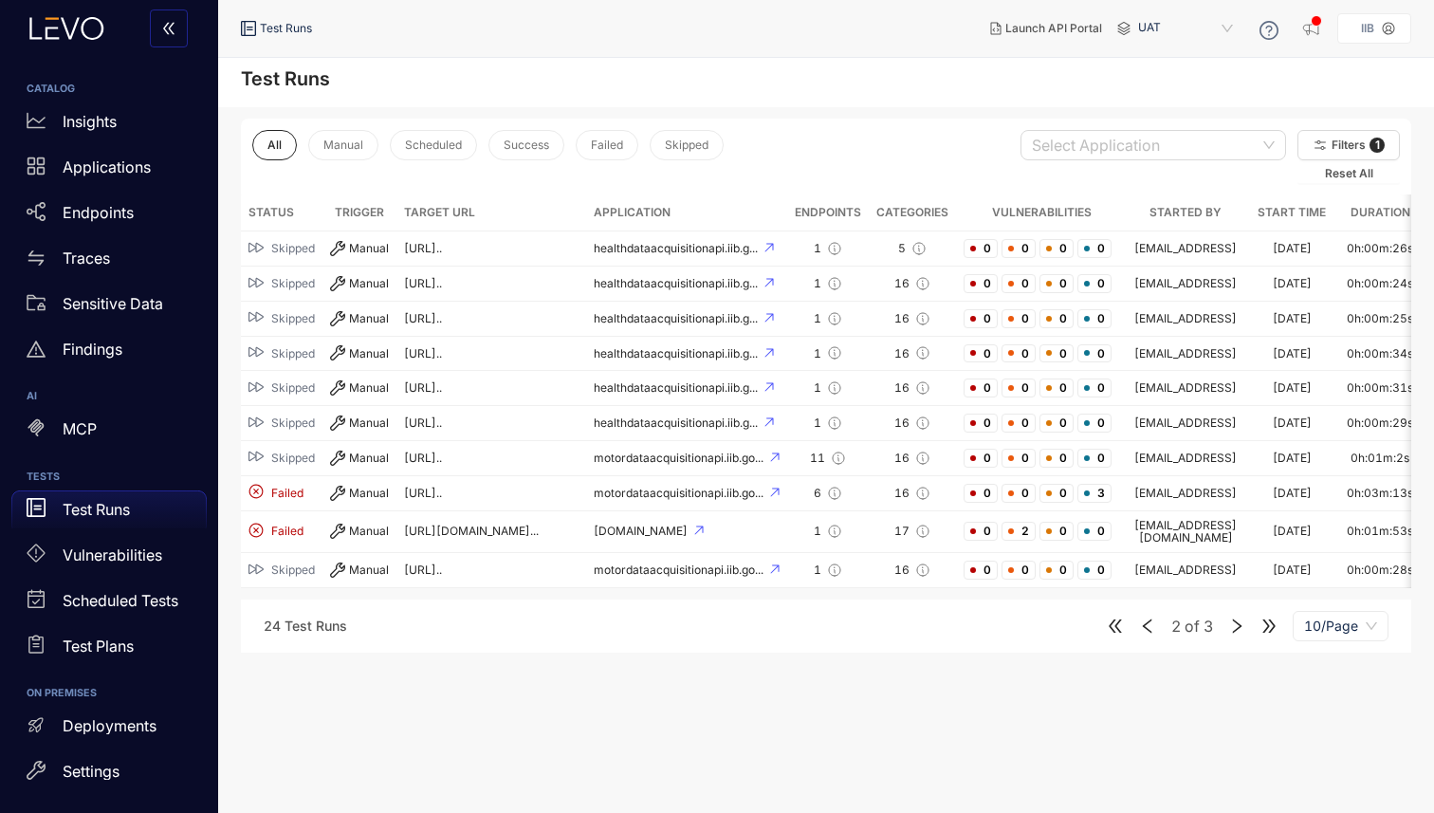
click at [1237, 627] on icon "right" at bounding box center [1236, 625] width 17 height 17
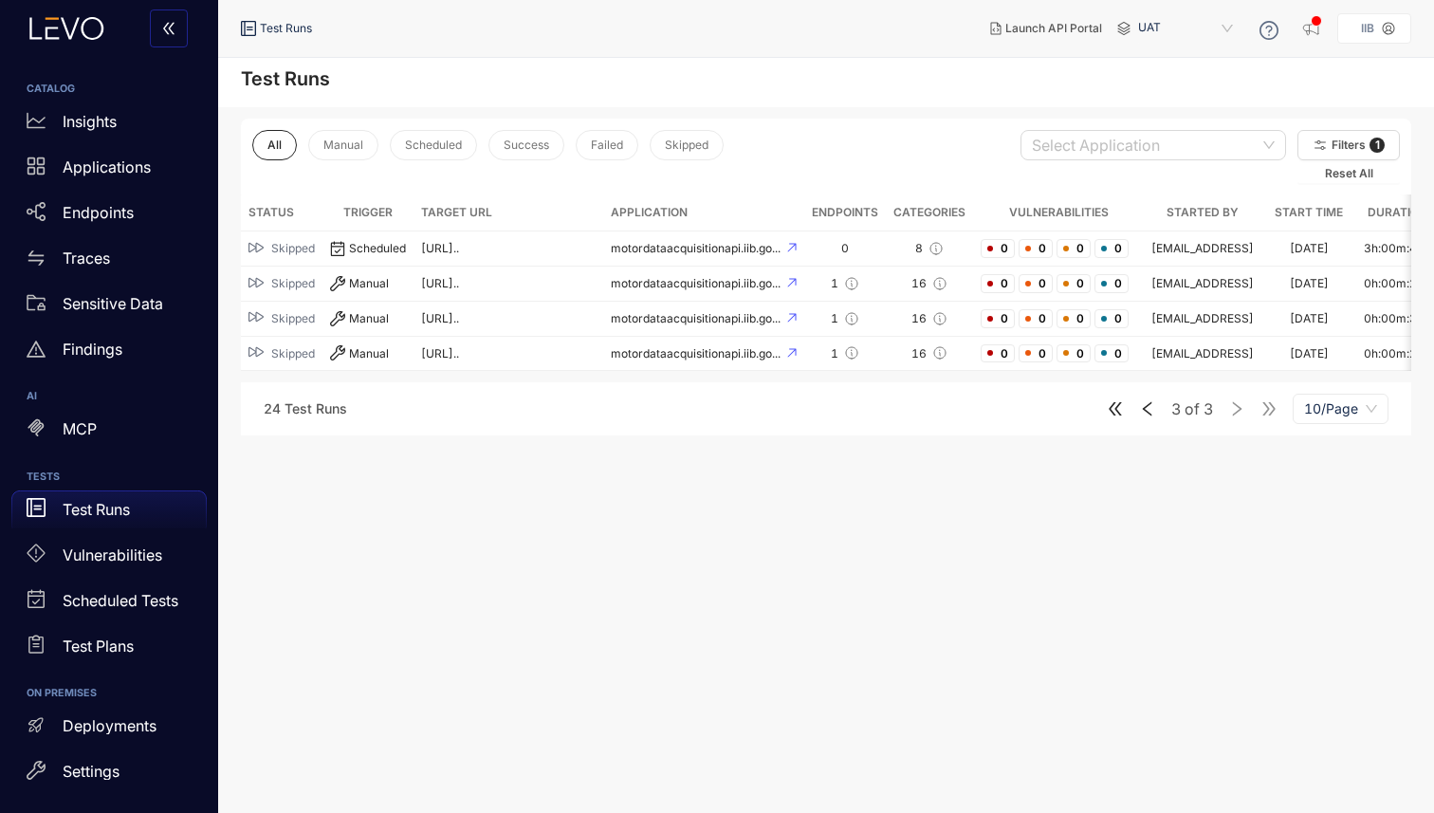
click at [1343, 408] on span "10/Page" at bounding box center [1340, 409] width 73 height 28
click at [1156, 500] on main "Test Runs All Manual Scheduled Success Failed Skipped Select Application Filter…" at bounding box center [826, 435] width 1216 height 755
click at [1336, 148] on span "Filters" at bounding box center [1348, 144] width 34 height 13
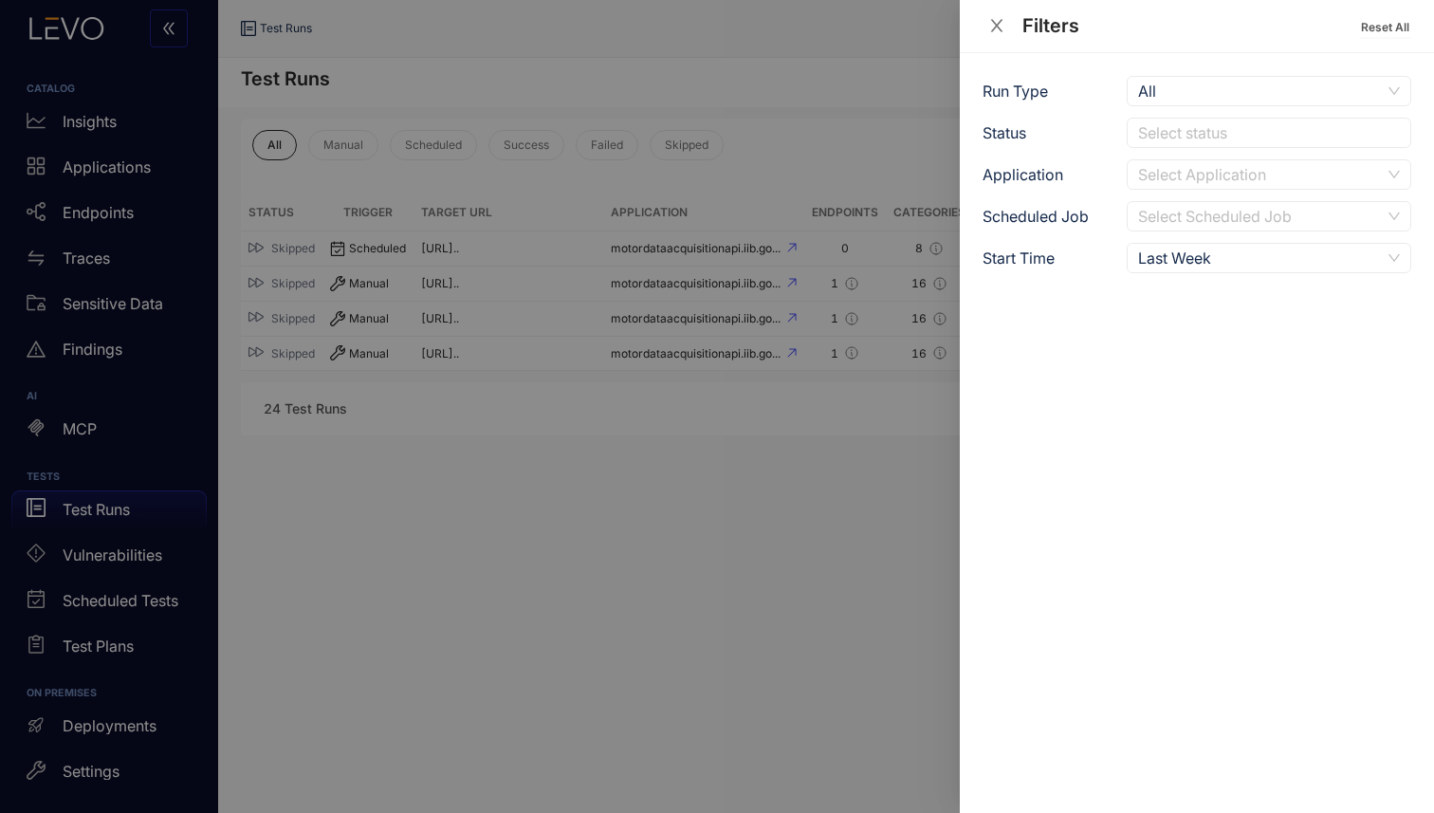
click at [1211, 258] on div "Last Week" at bounding box center [1259, 258] width 243 height 28
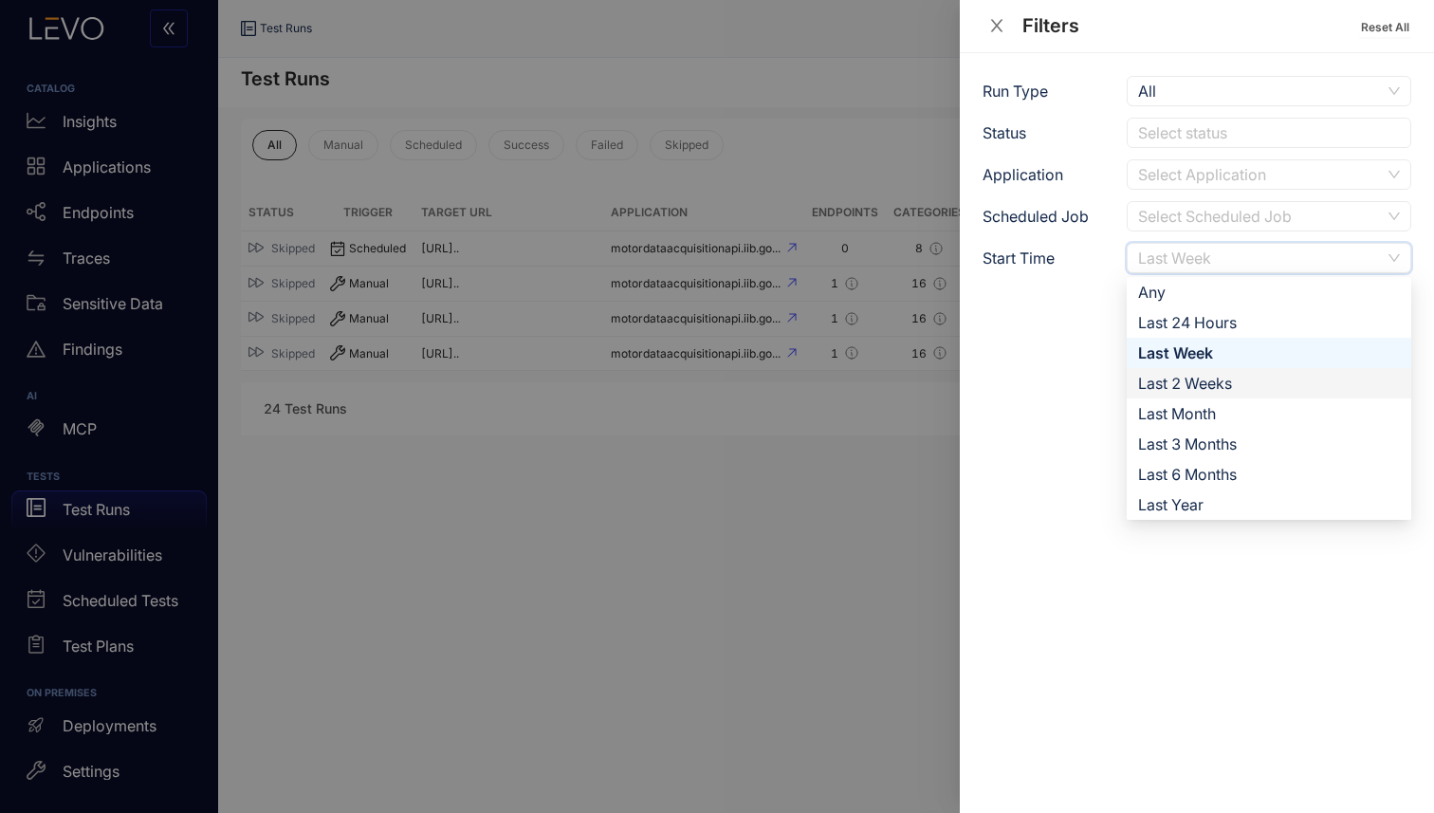
click at [1211, 377] on div "Last 2 Weeks" at bounding box center [1269, 383] width 262 height 21
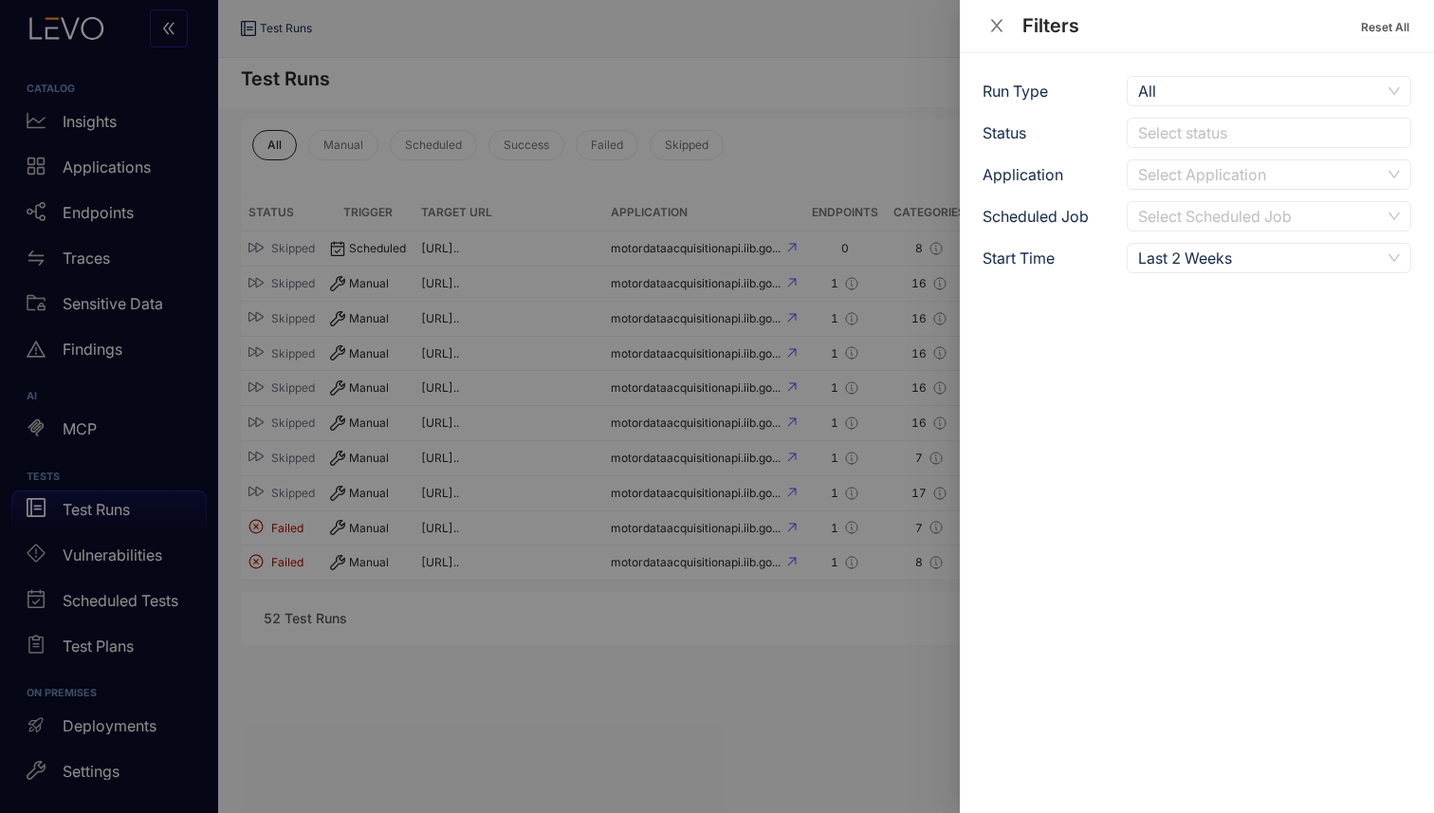
click at [996, 21] on icon "close" at bounding box center [996, 25] width 17 height 17
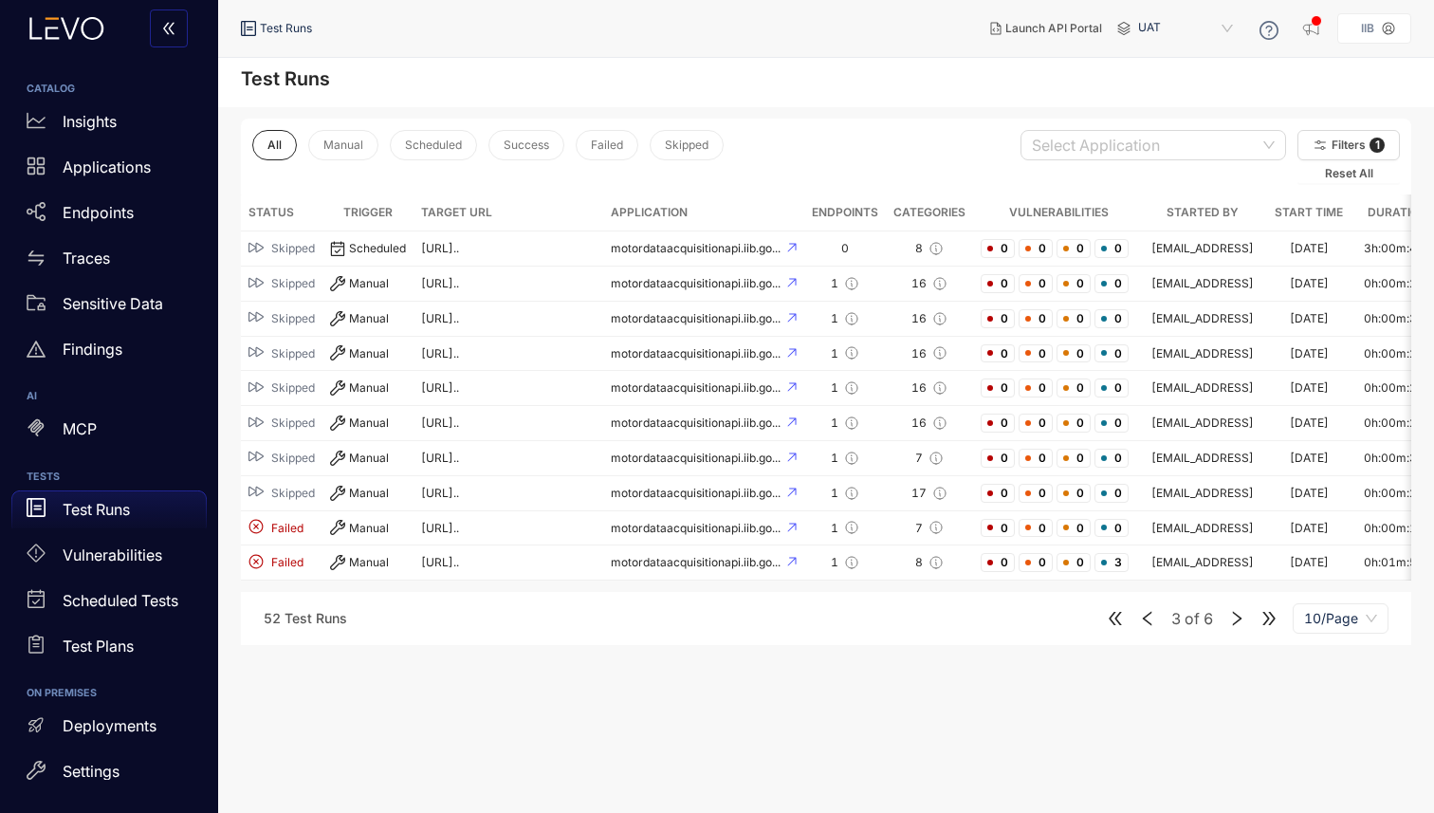
click at [1240, 617] on icon "right" at bounding box center [1236, 618] width 17 height 17
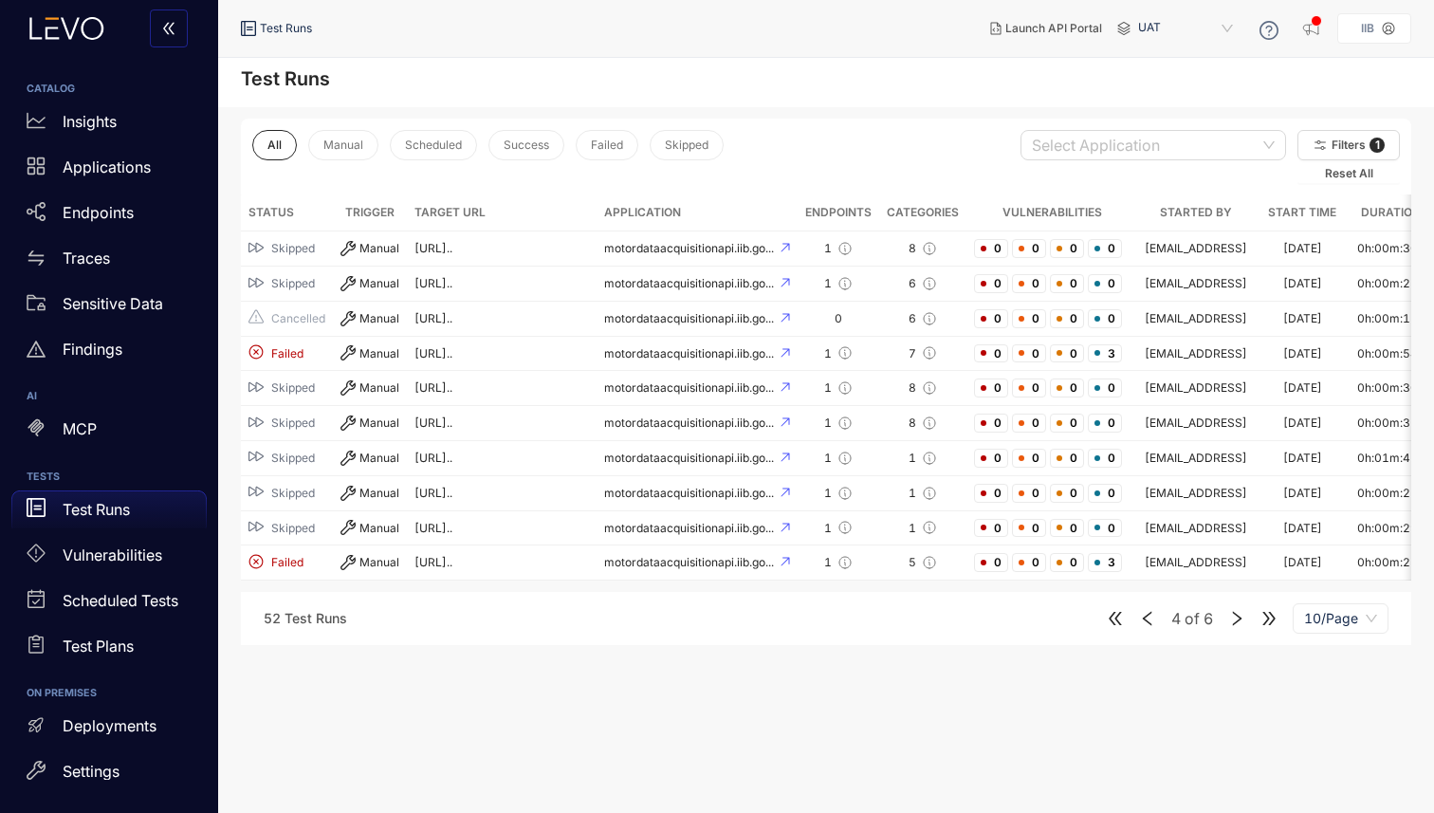
click at [1238, 619] on icon "right" at bounding box center [1237, 619] width 9 height 14
click at [1147, 625] on icon "left" at bounding box center [1147, 619] width 9 height 14
click at [597, 457] on td "motordataacquisitionapi.iib.go..." at bounding box center [697, 458] width 201 height 35
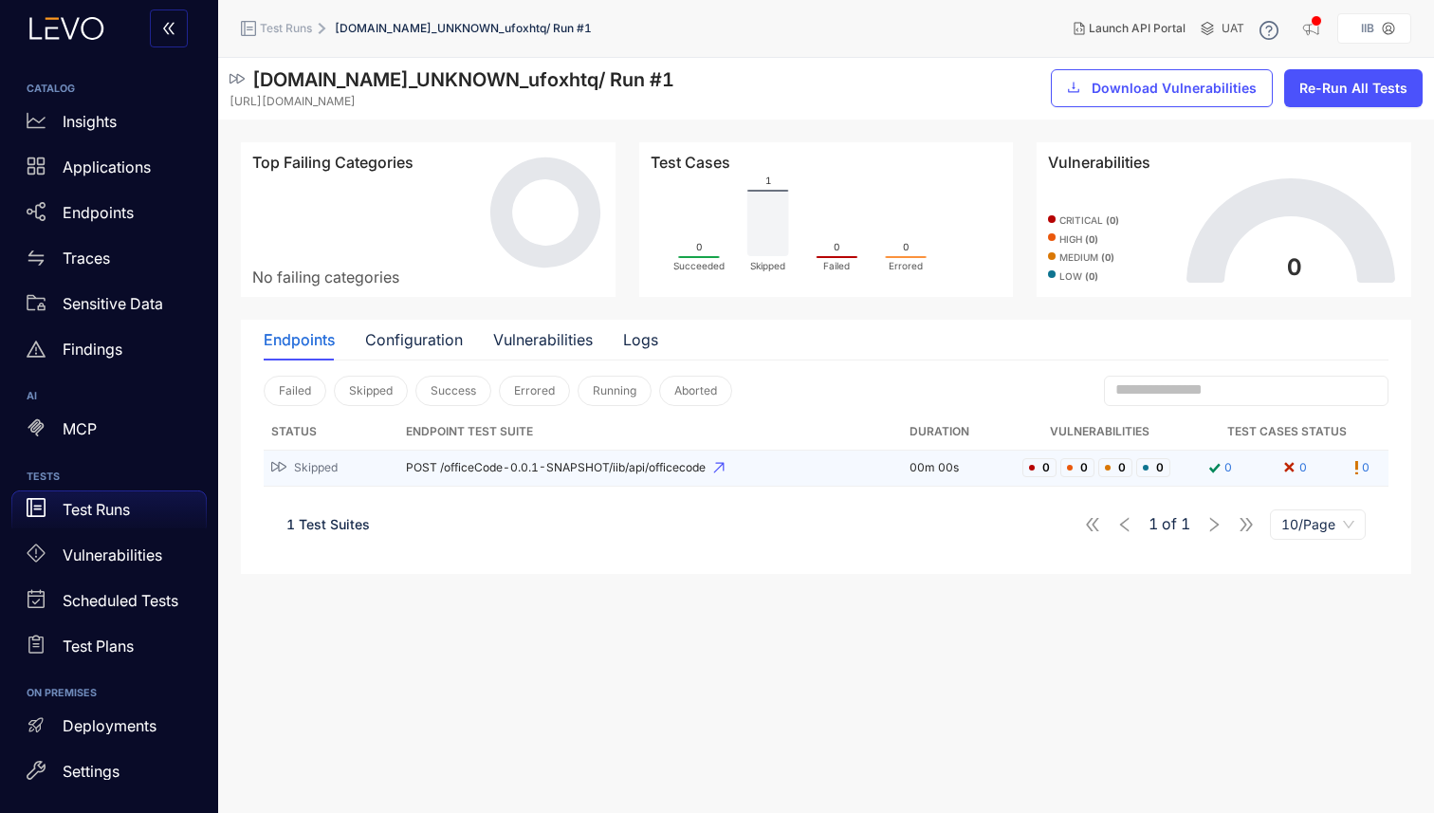
click at [500, 484] on td "POST /officeCode-0.0.1-SNAPSHOT/iib/api/officecode" at bounding box center [650, 468] width 504 height 36
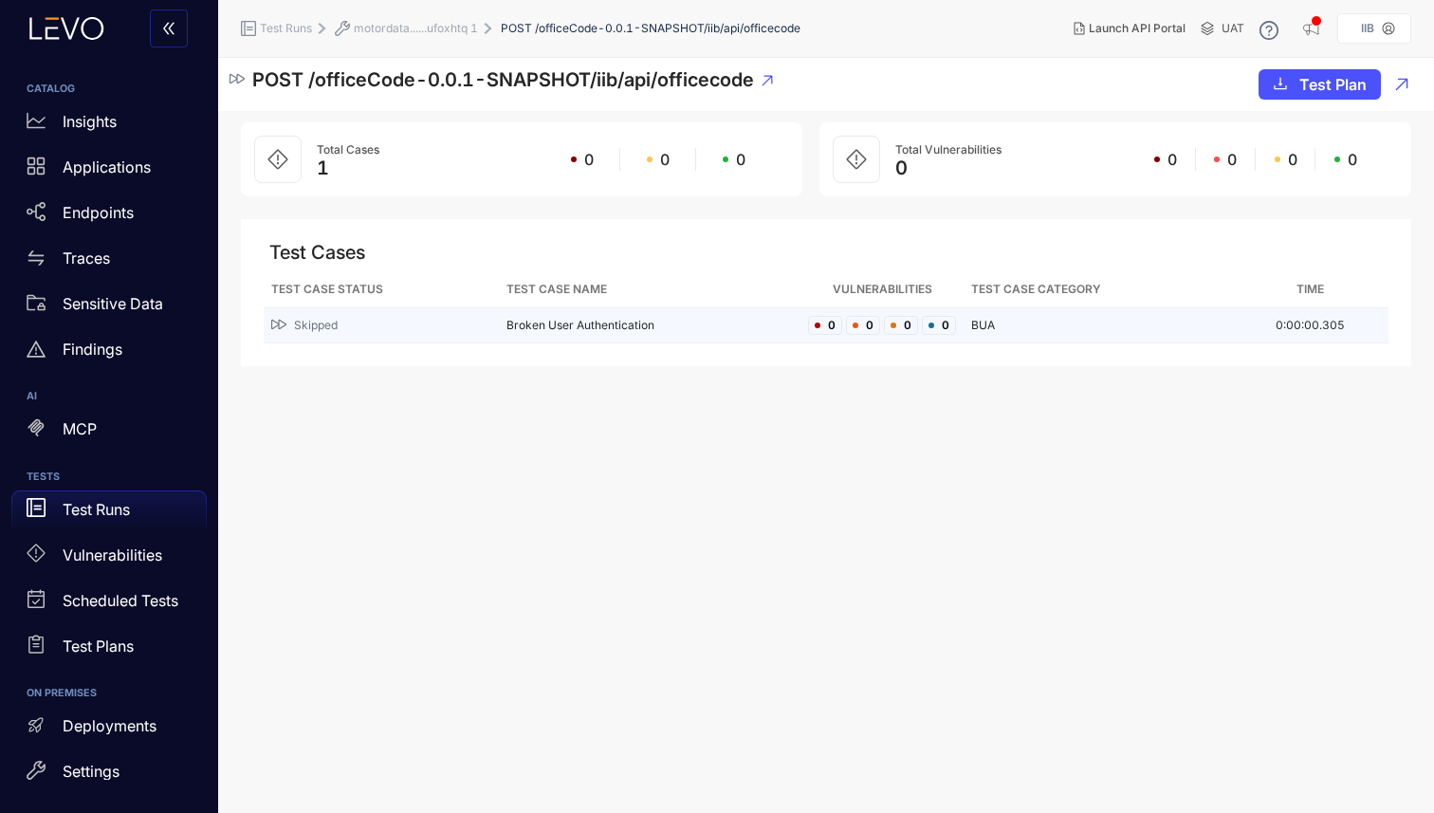
click at [566, 334] on td "Broken User Authentication" at bounding box center [650, 325] width 302 height 35
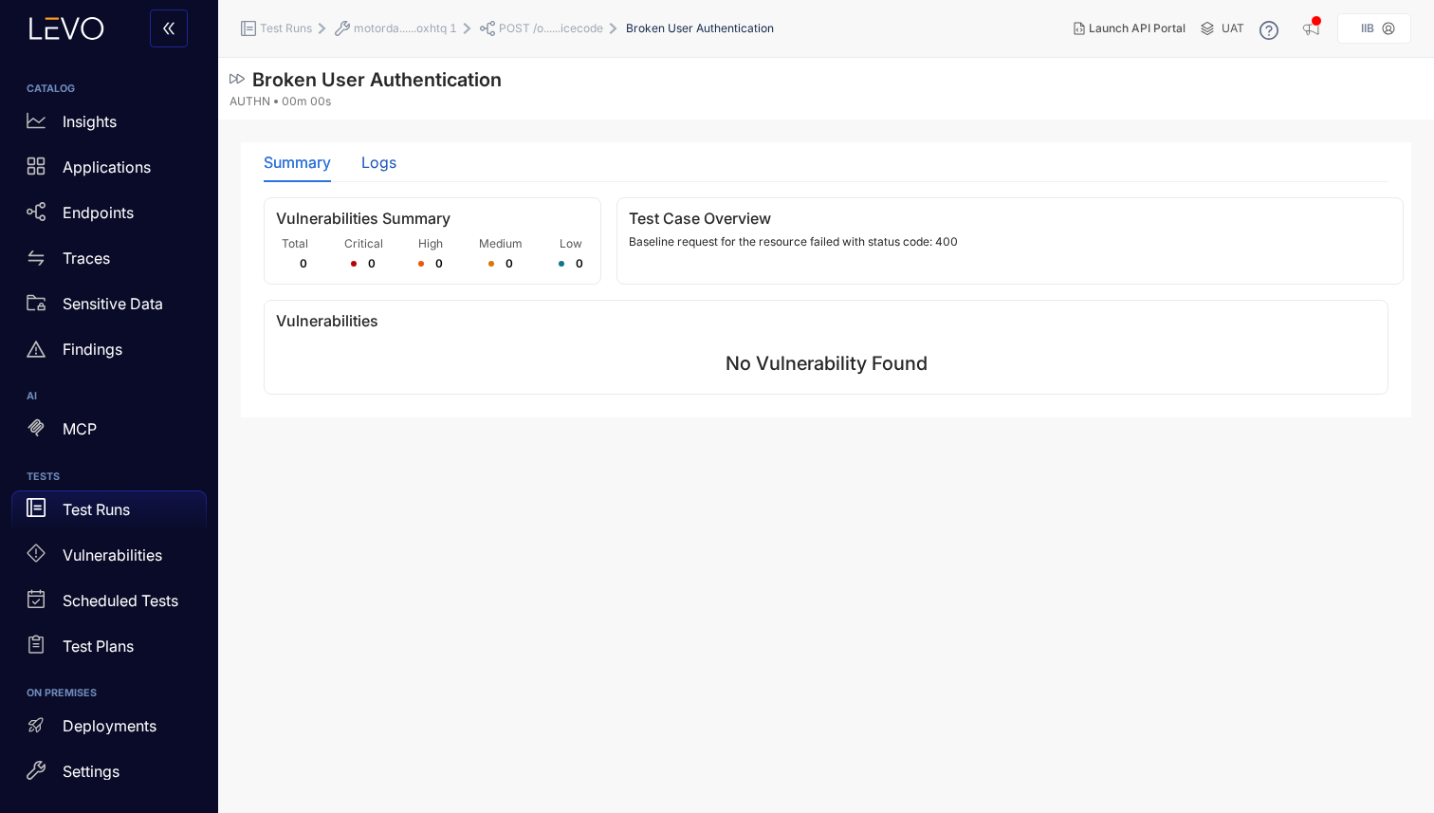
click at [375, 167] on div "Logs" at bounding box center [378, 162] width 35 height 17
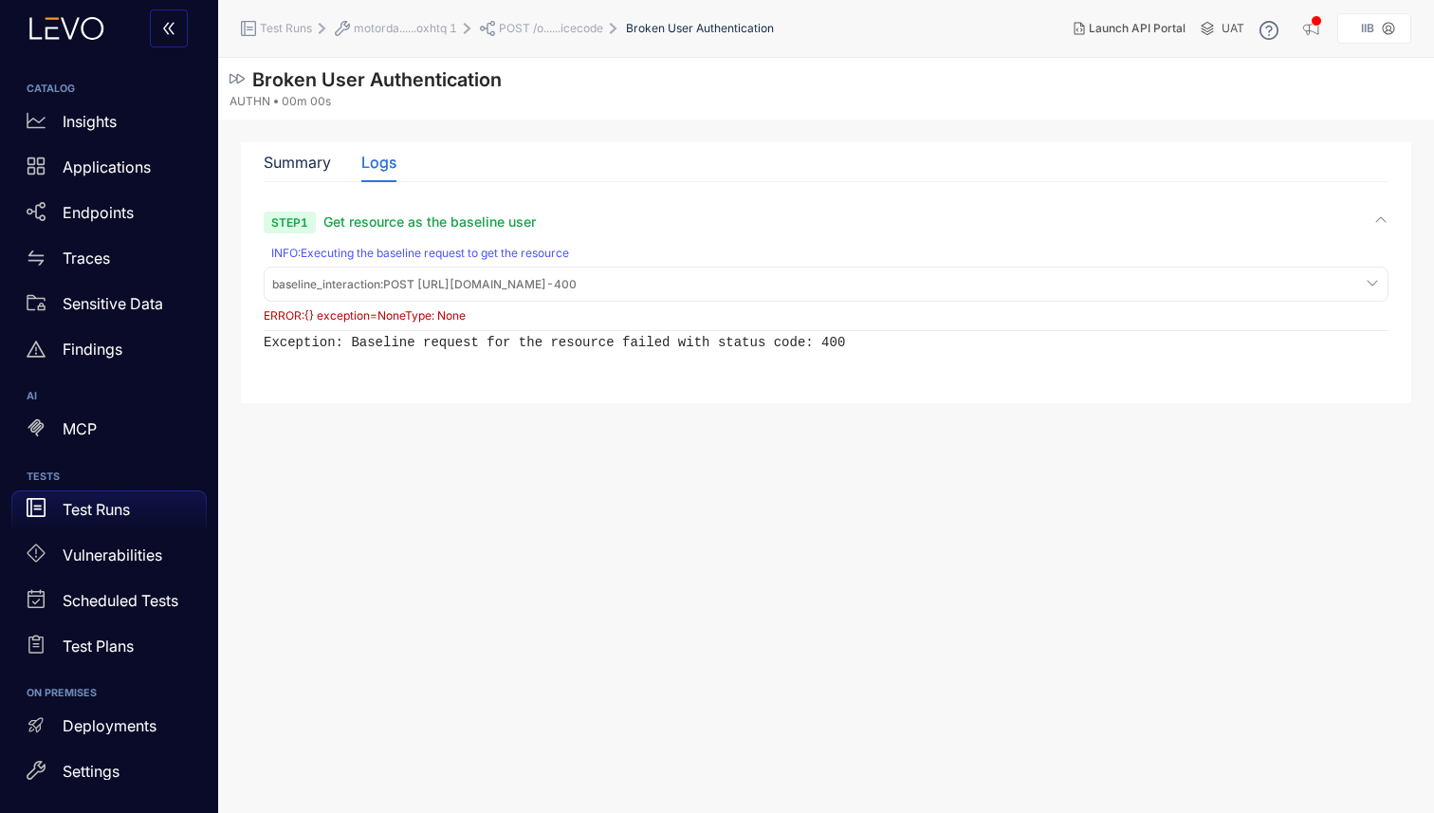
click at [1270, 289] on div "baseline_interaction : POST [URL][DOMAIN_NAME] - 400" at bounding box center [825, 284] width 1115 height 26
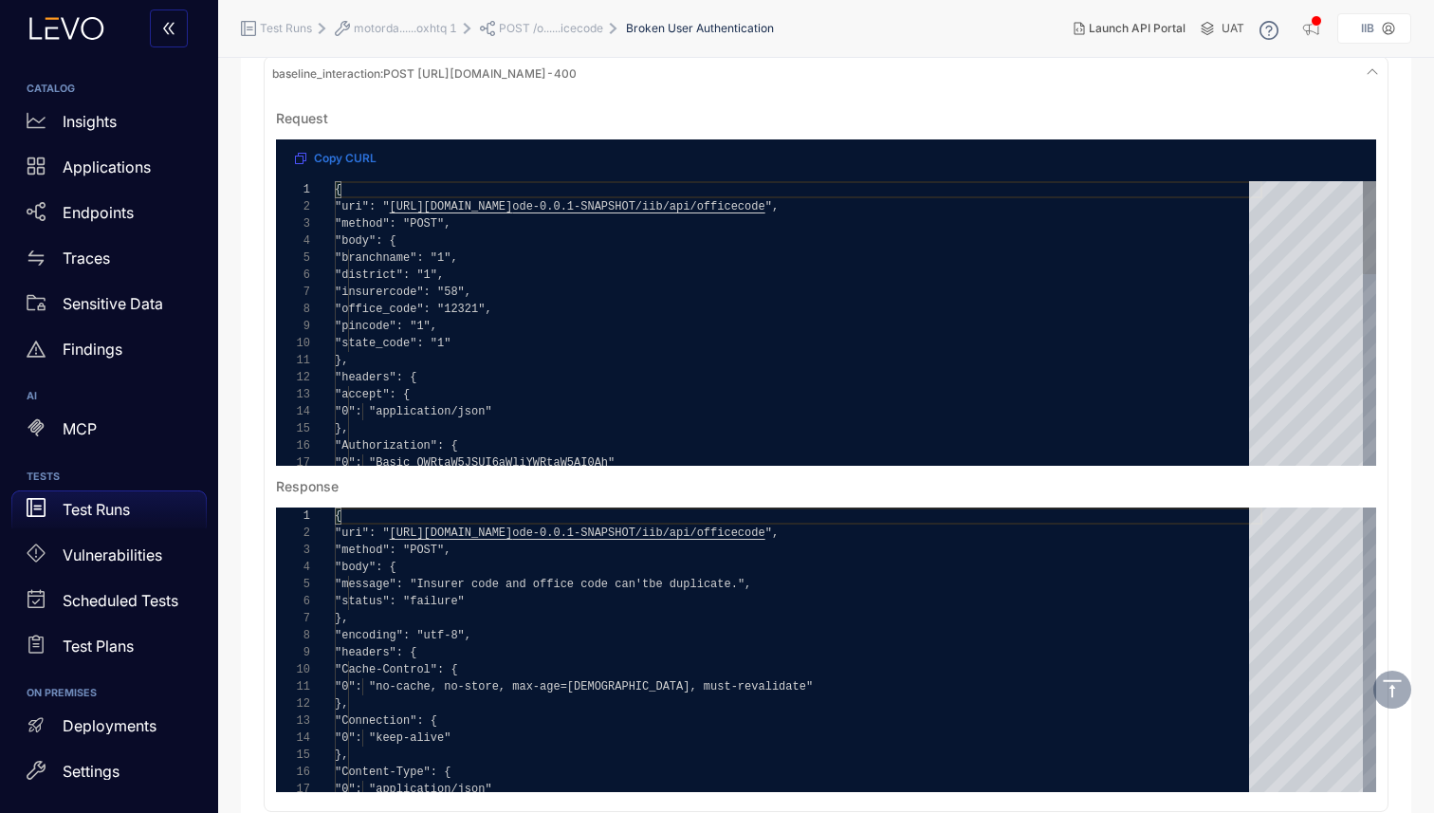
click at [492, 311] on span ""office_code": "12321"," at bounding box center [413, 309] width 157 height 13
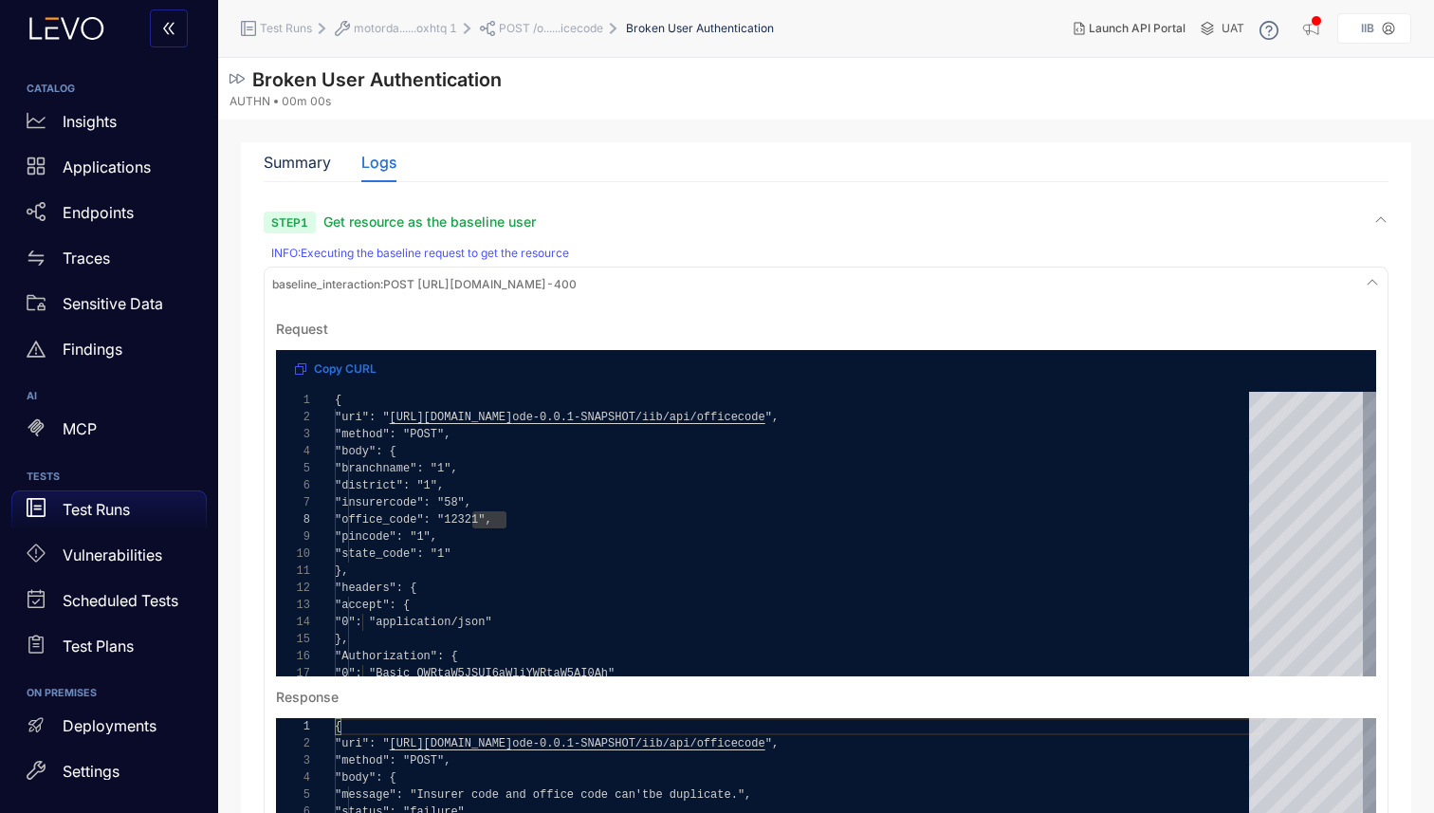
click at [602, 27] on span "POST /o......icecode" at bounding box center [551, 28] width 104 height 13
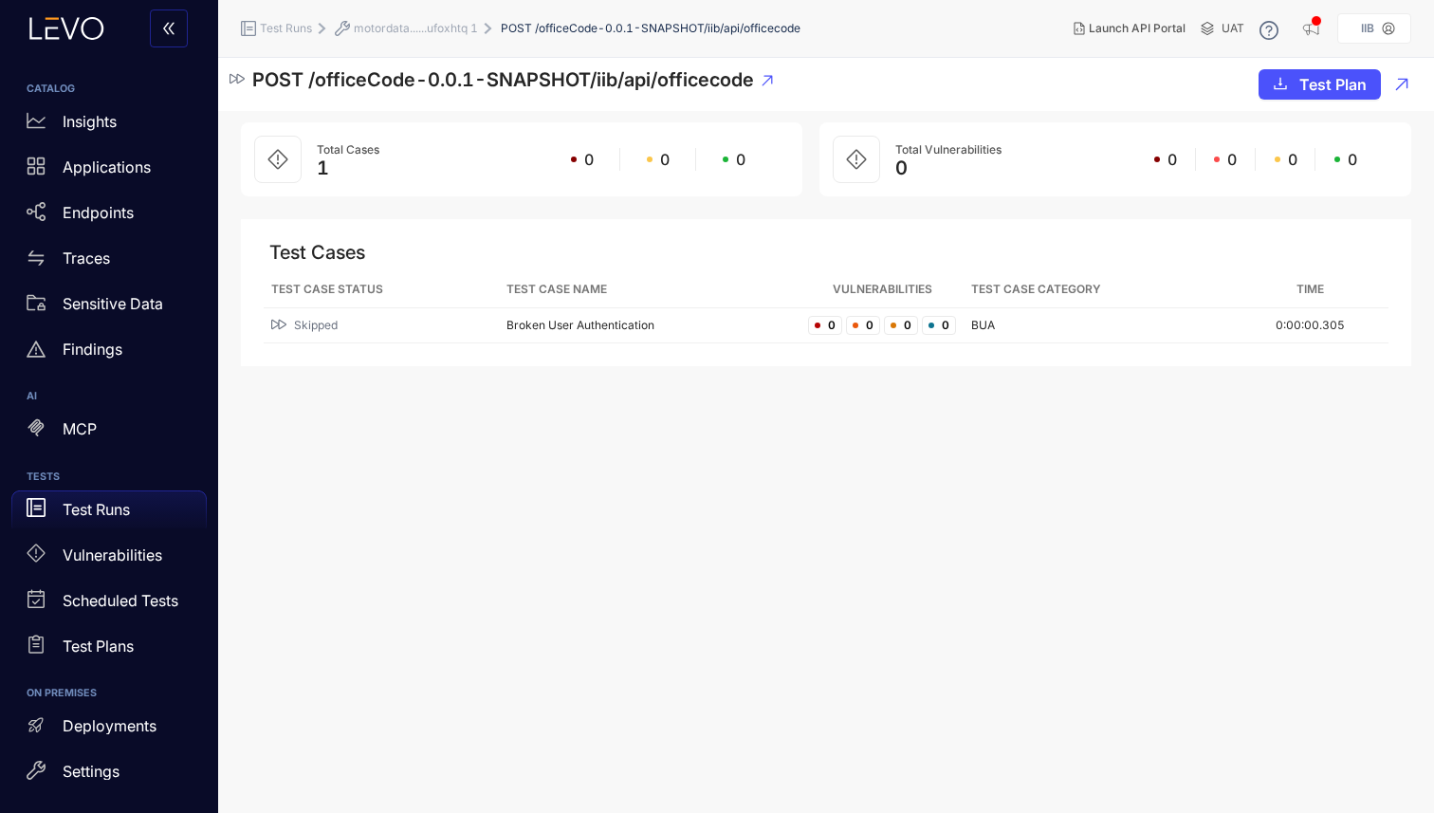
click at [774, 86] on div "POST /officeCode-0.0.1-SNAPSHOT/iib/api/officecode Test Plan" at bounding box center [826, 84] width 1216 height 53
click at [770, 83] on icon at bounding box center [767, 80] width 11 height 11
click at [1290, 80] on button "Test Plan" at bounding box center [1319, 84] width 122 height 30
